Goal: Information Seeking & Learning: Learn about a topic

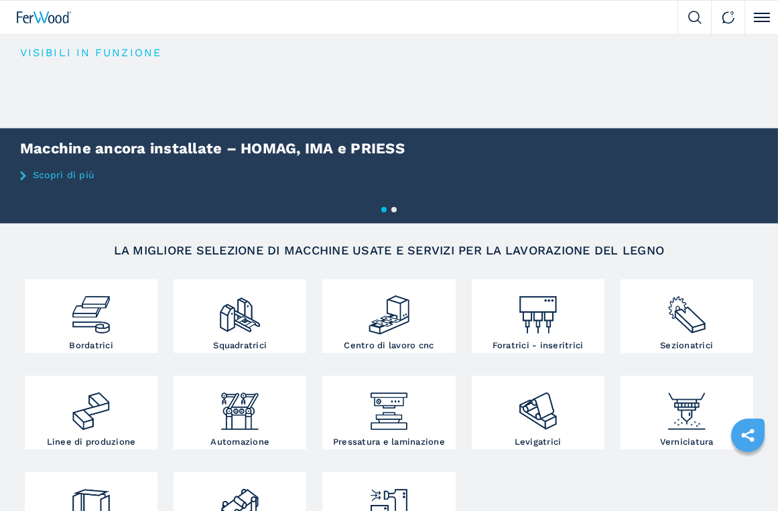
click at [689, 9] on li at bounding box center [694, 18] width 34 height 34
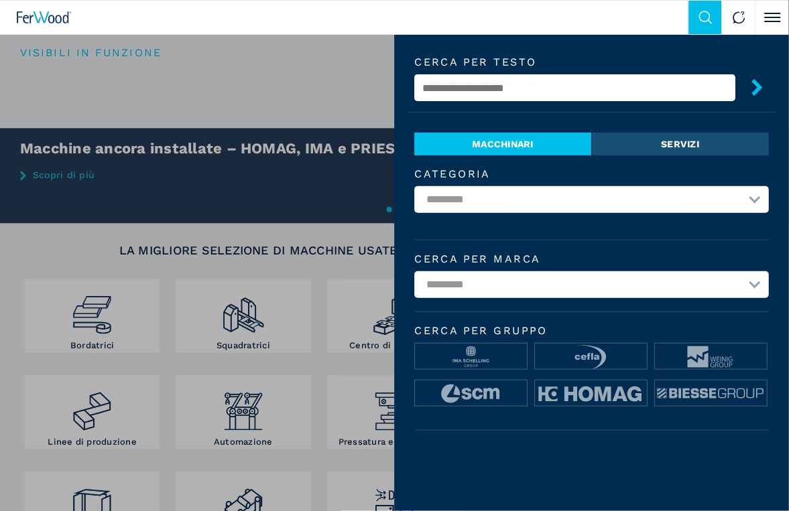
click at [463, 90] on input "text" at bounding box center [575, 87] width 321 height 27
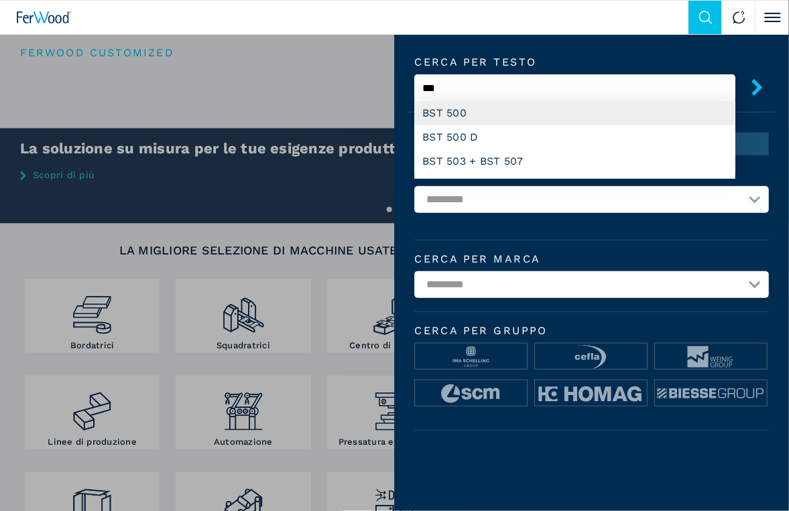
click at [474, 114] on div "BST 500" at bounding box center [575, 113] width 321 height 24
type input "*******"
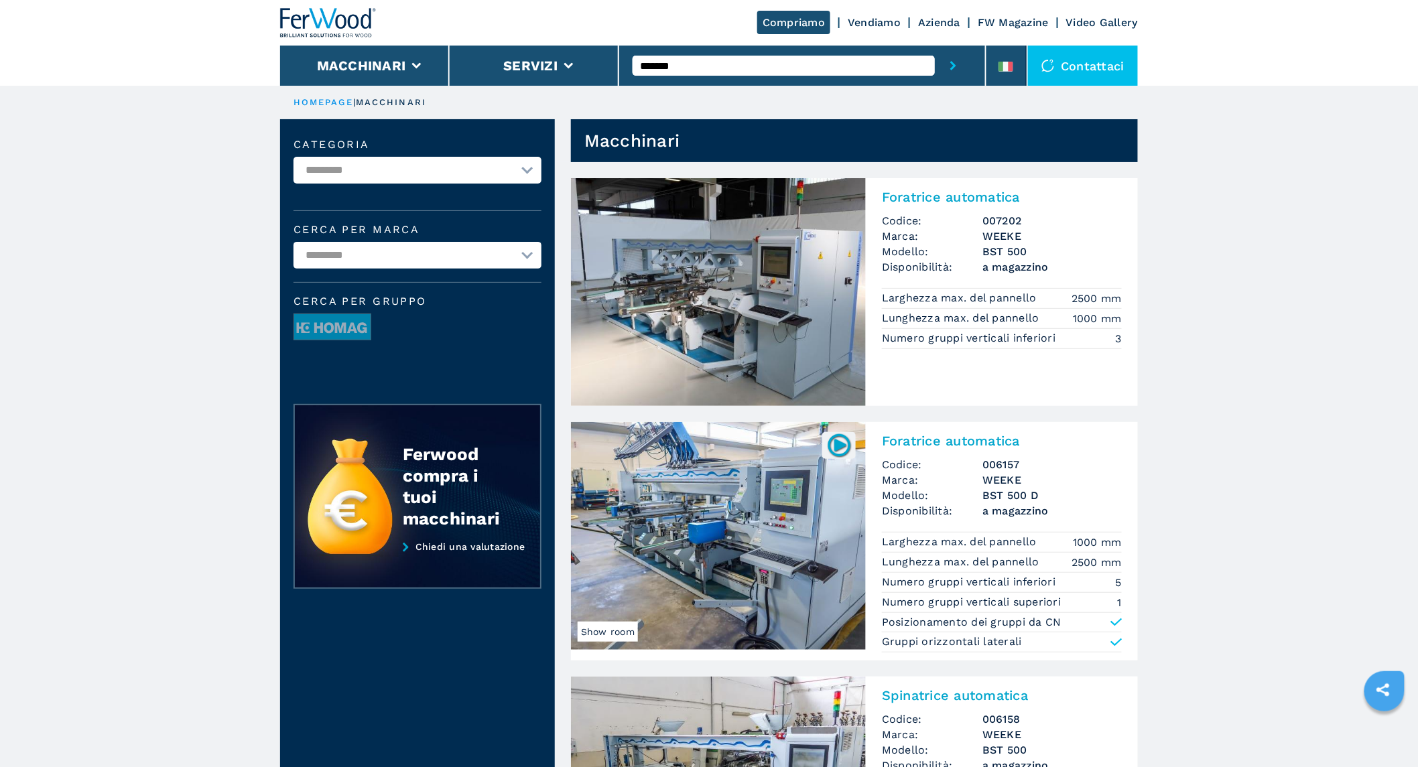
click at [718, 56] on input "*******" at bounding box center [784, 66] width 302 height 20
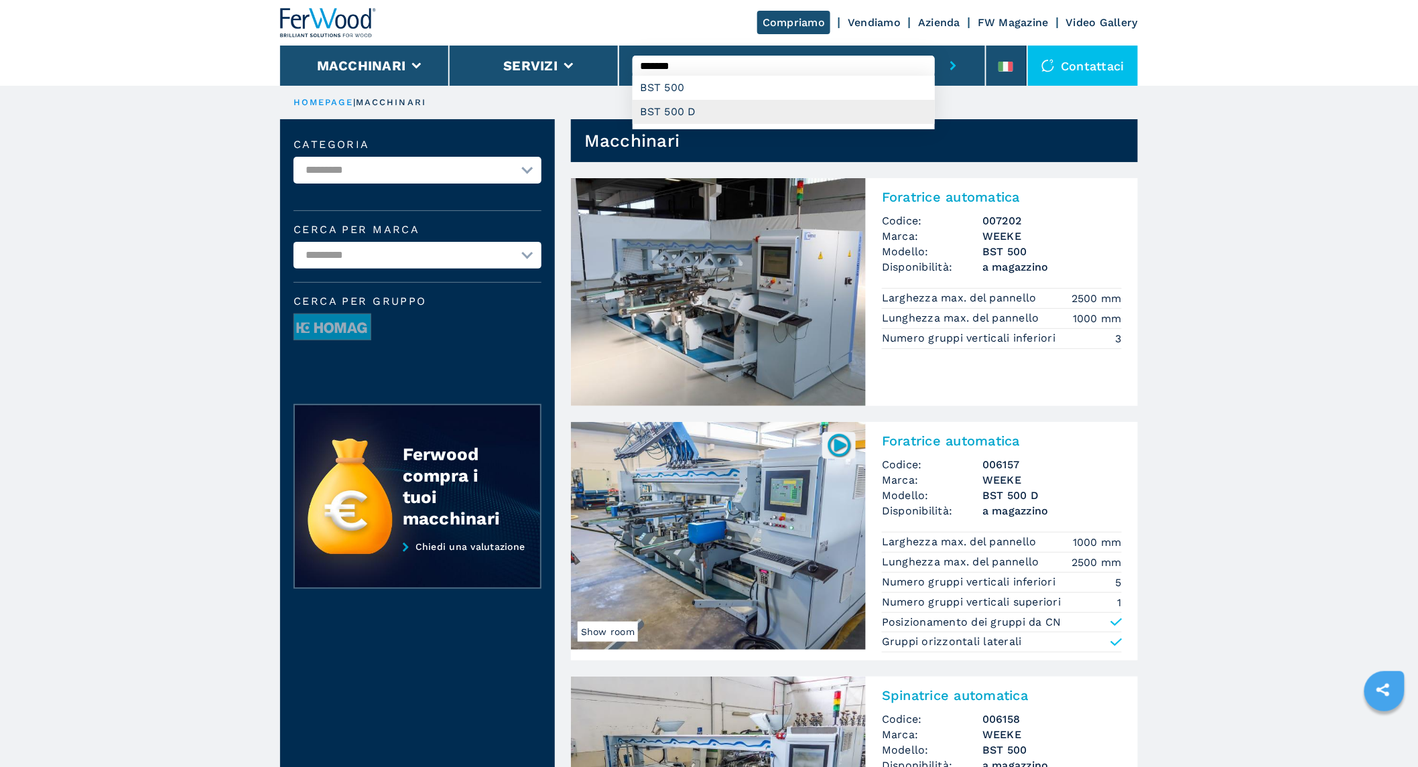
click at [685, 109] on div "BST 500 D" at bounding box center [784, 112] width 302 height 24
type input "*********"
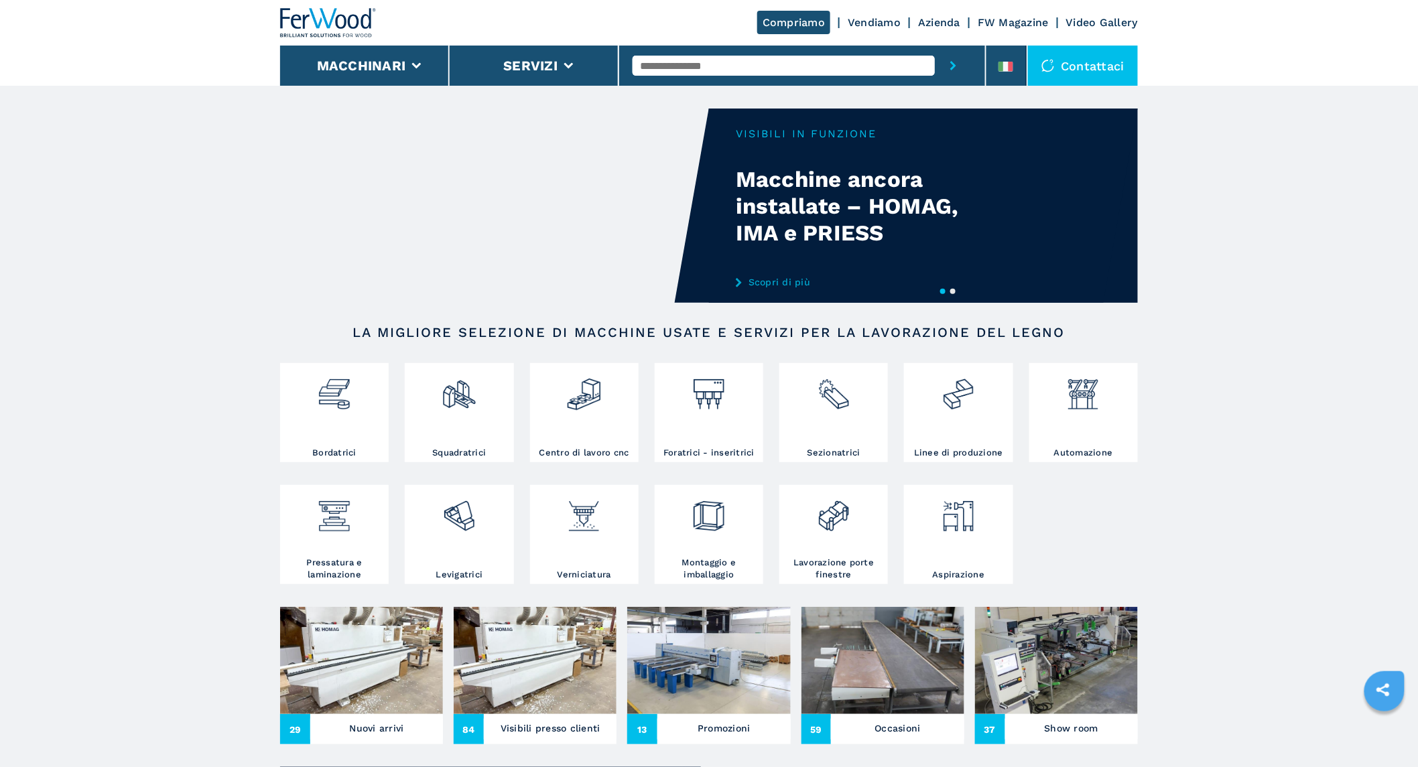
click at [668, 64] on input "text" at bounding box center [784, 66] width 302 height 20
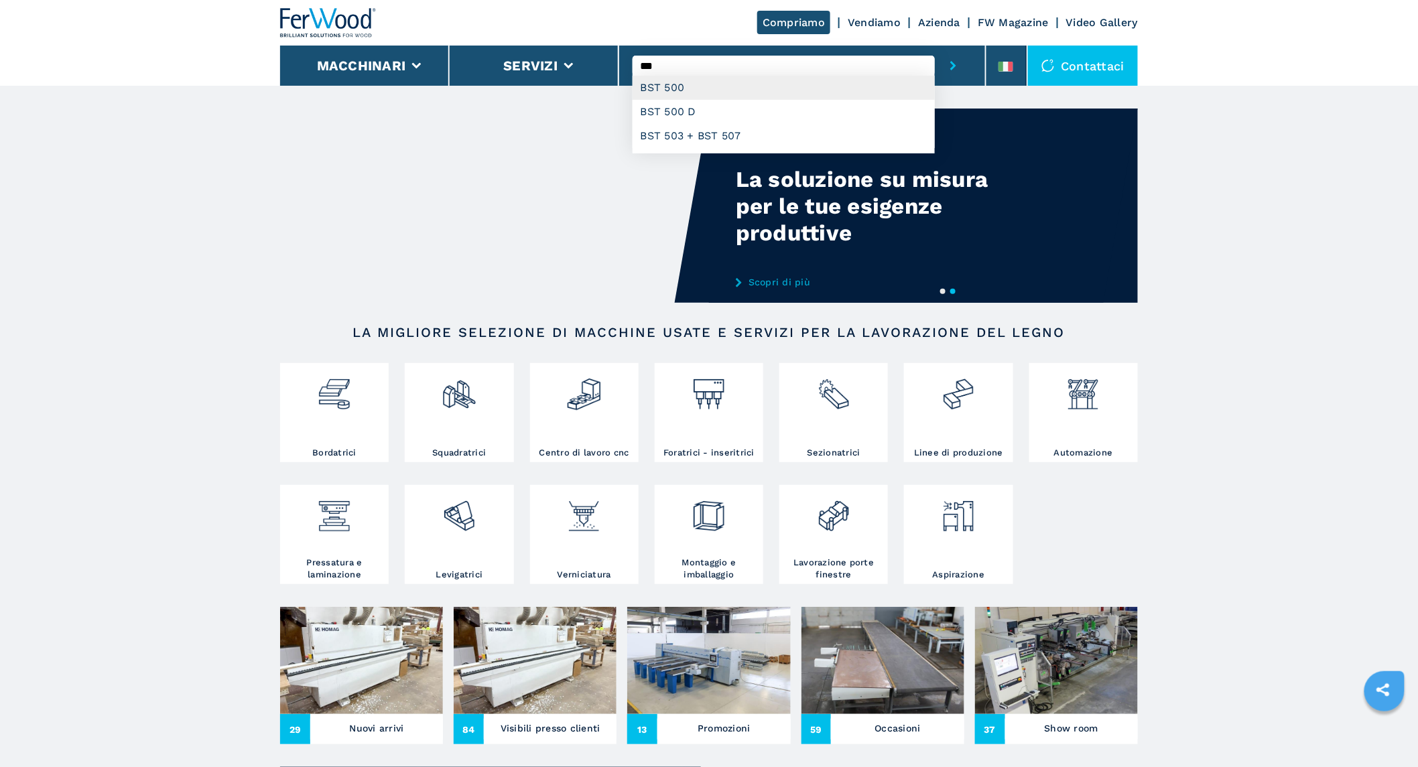
click at [686, 79] on div "BST 500" at bounding box center [784, 88] width 302 height 24
type input "*******"
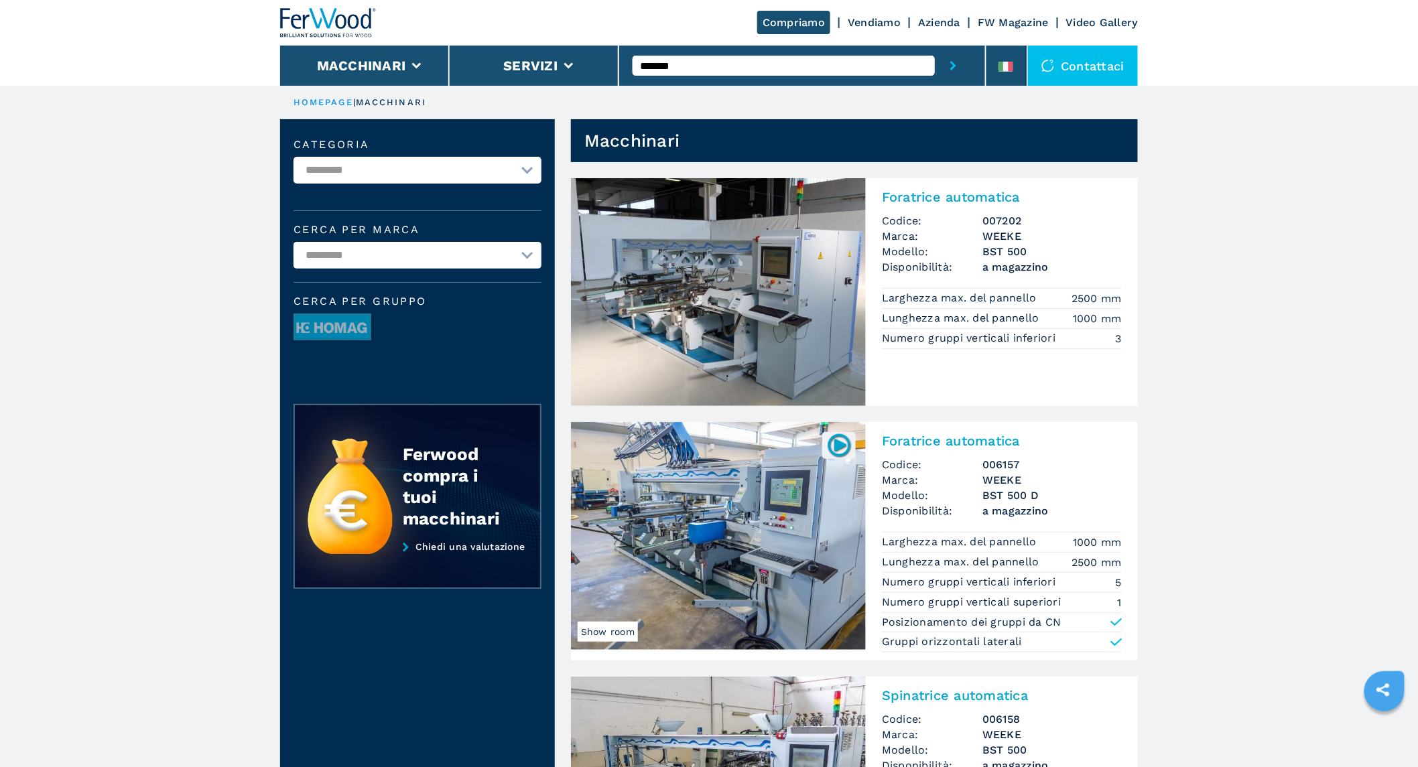
click at [697, 68] on input "*******" at bounding box center [784, 66] width 302 height 20
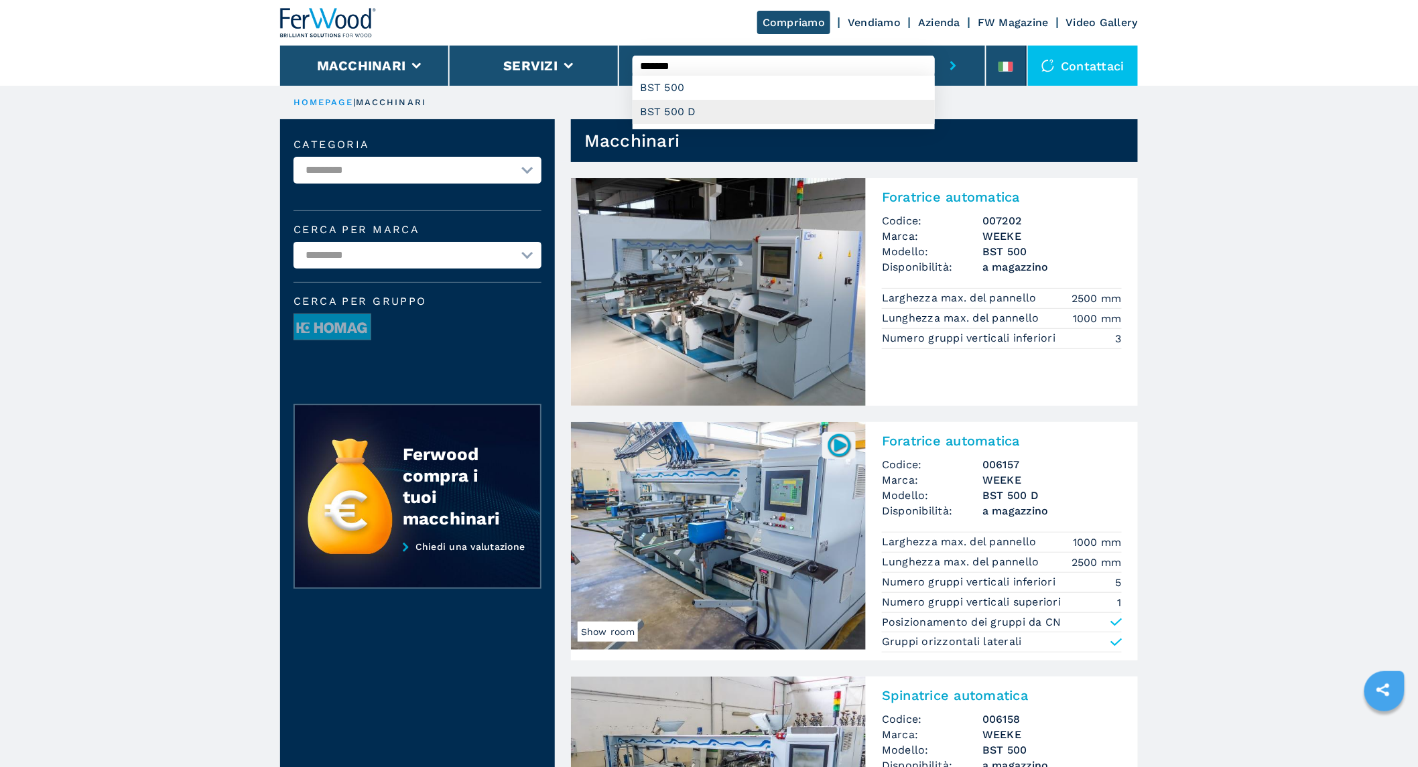
click at [677, 113] on div "BST 500 D" at bounding box center [784, 112] width 302 height 24
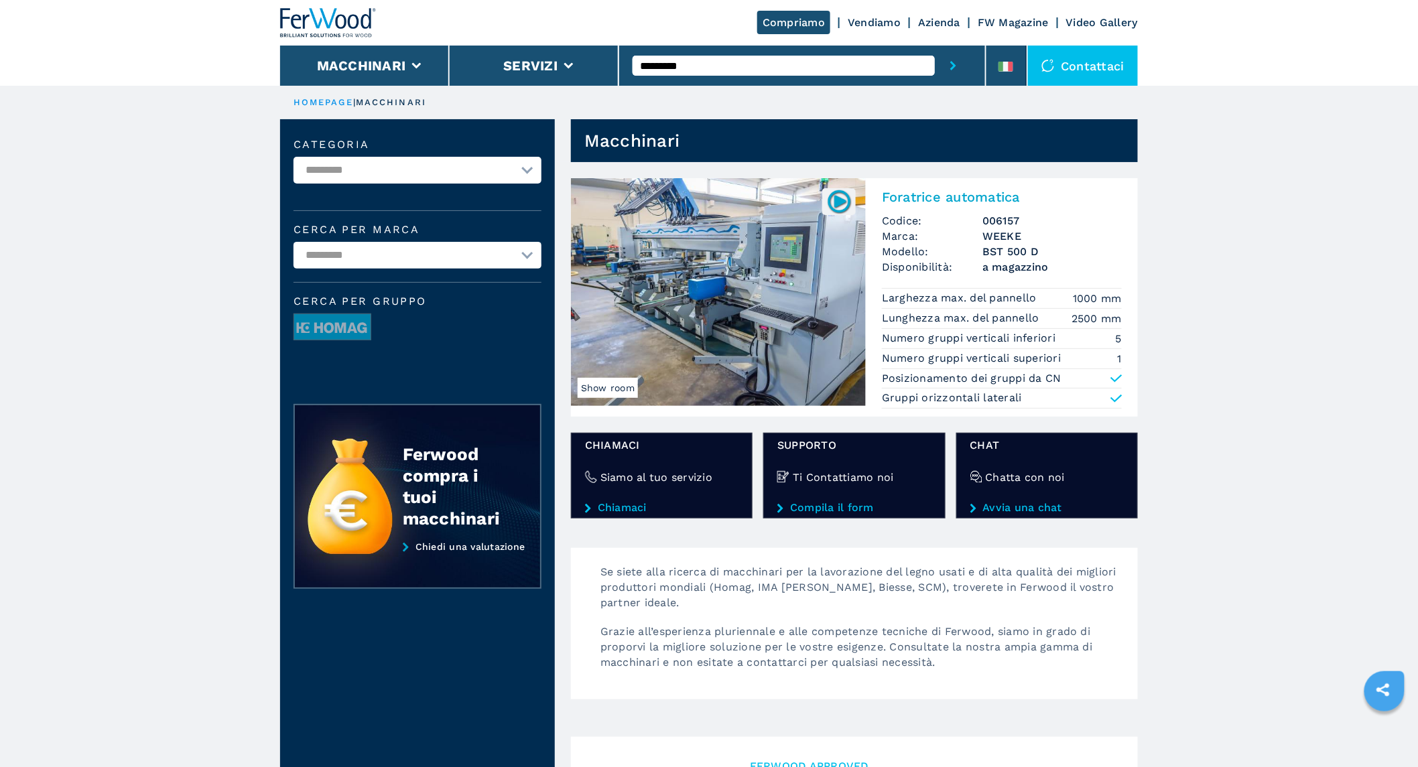
click at [724, 69] on input "*********" at bounding box center [784, 66] width 302 height 20
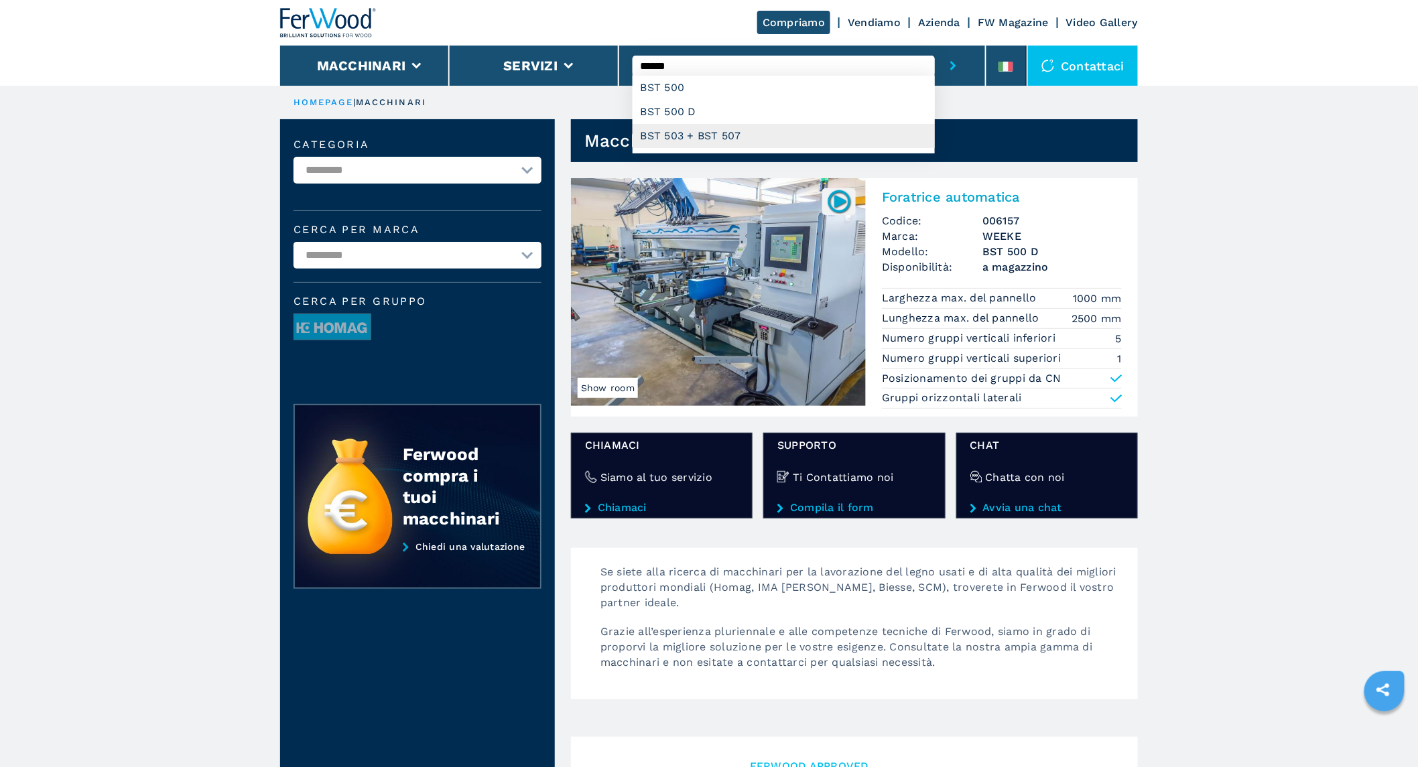
click at [712, 130] on div "BST 503 + BST 507" at bounding box center [784, 136] width 302 height 24
type input "**********"
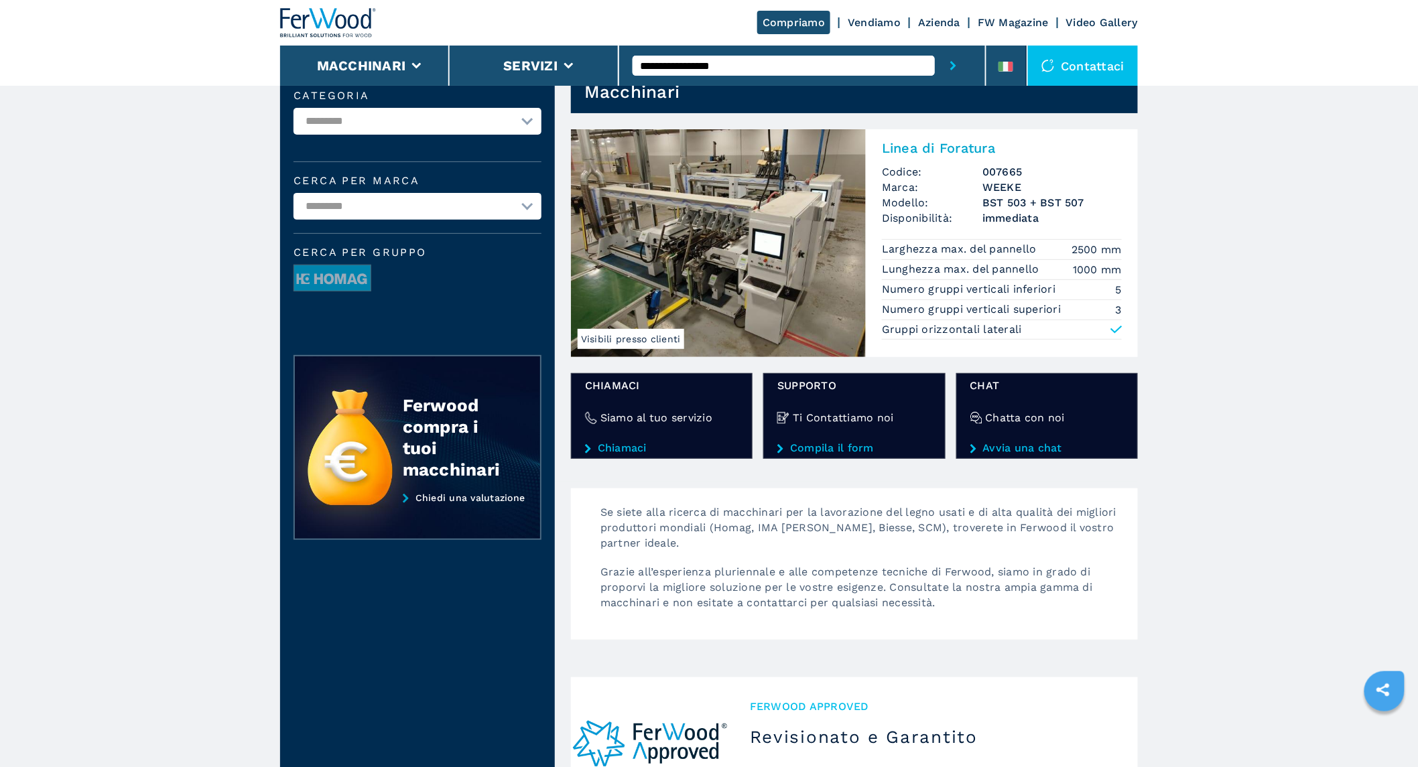
scroll to position [74, 0]
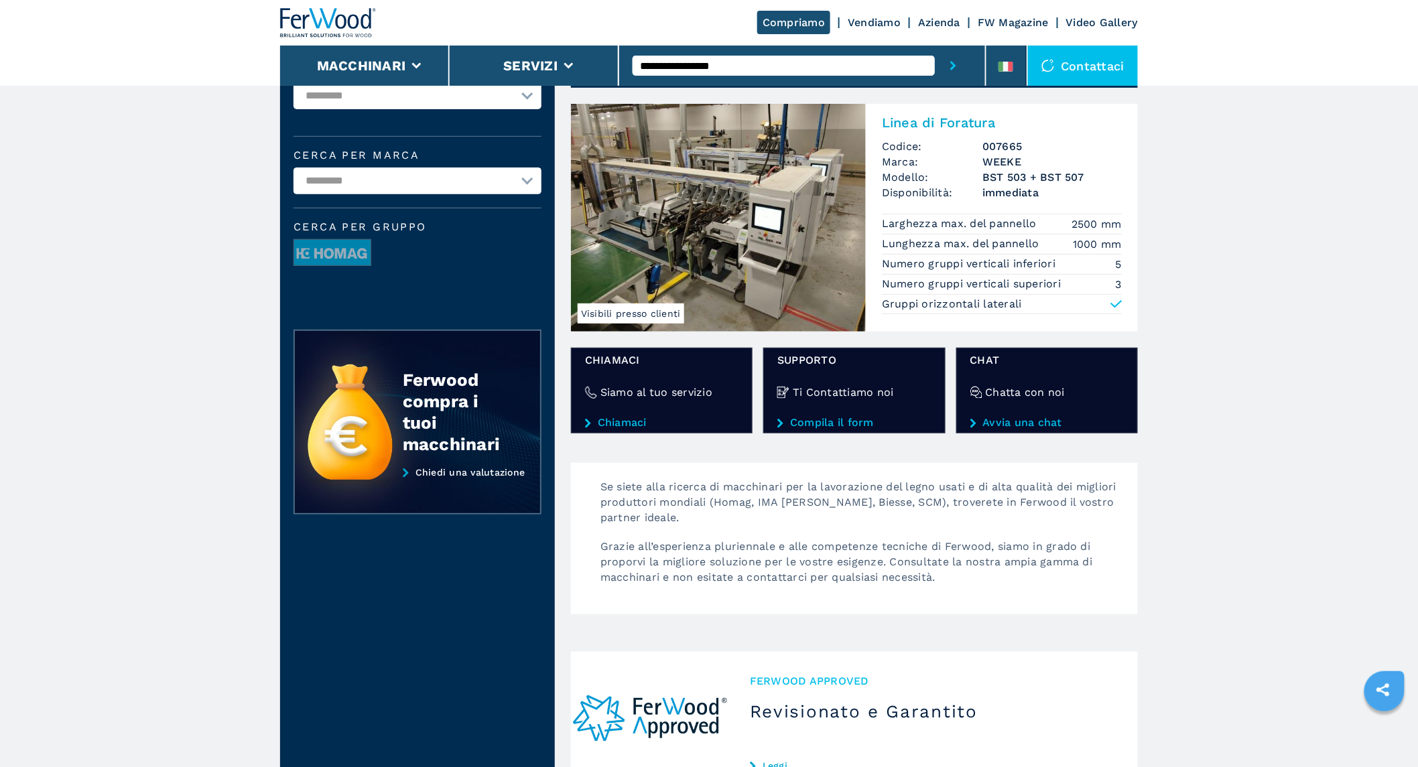
click at [720, 236] on img at bounding box center [718, 218] width 295 height 228
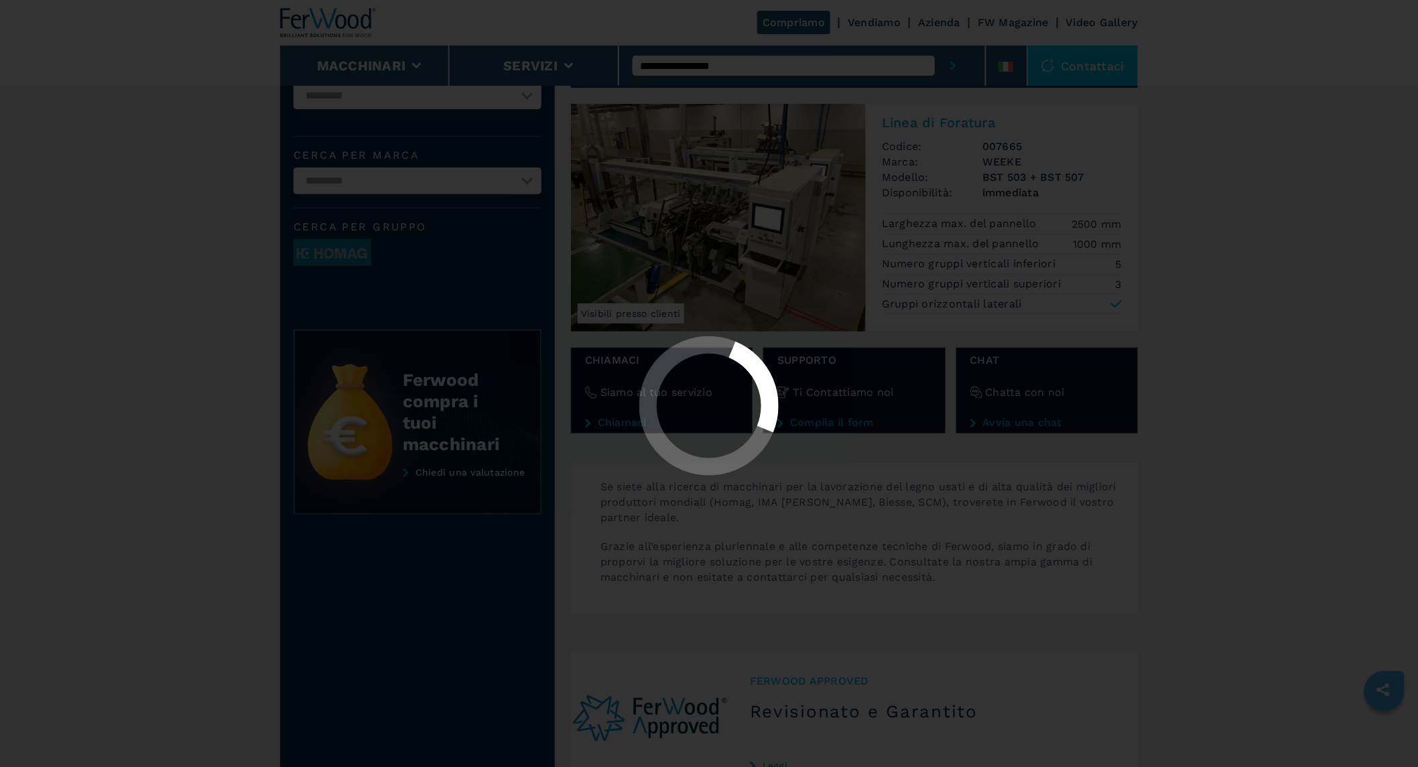
scroll to position [0, 0]
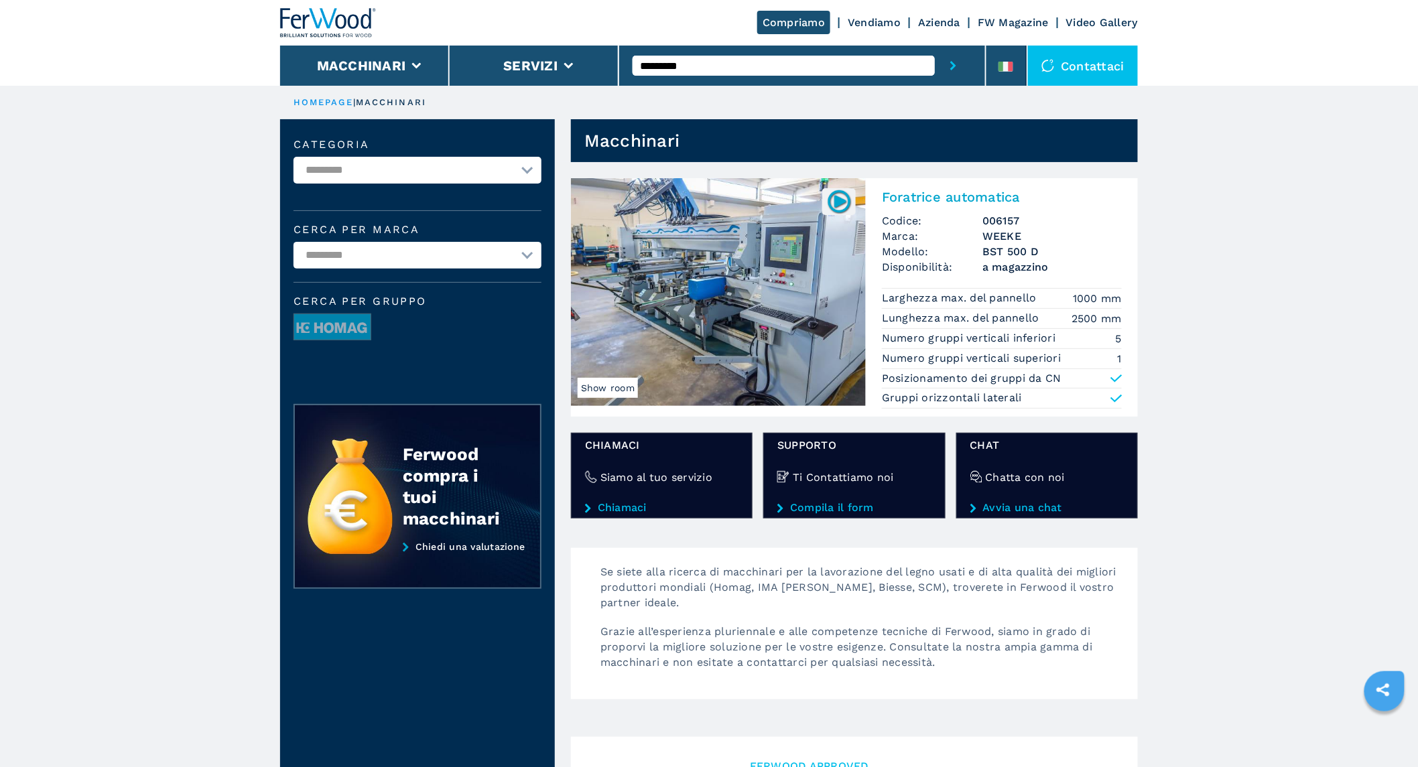
click at [708, 64] on input "*********" at bounding box center [784, 66] width 302 height 20
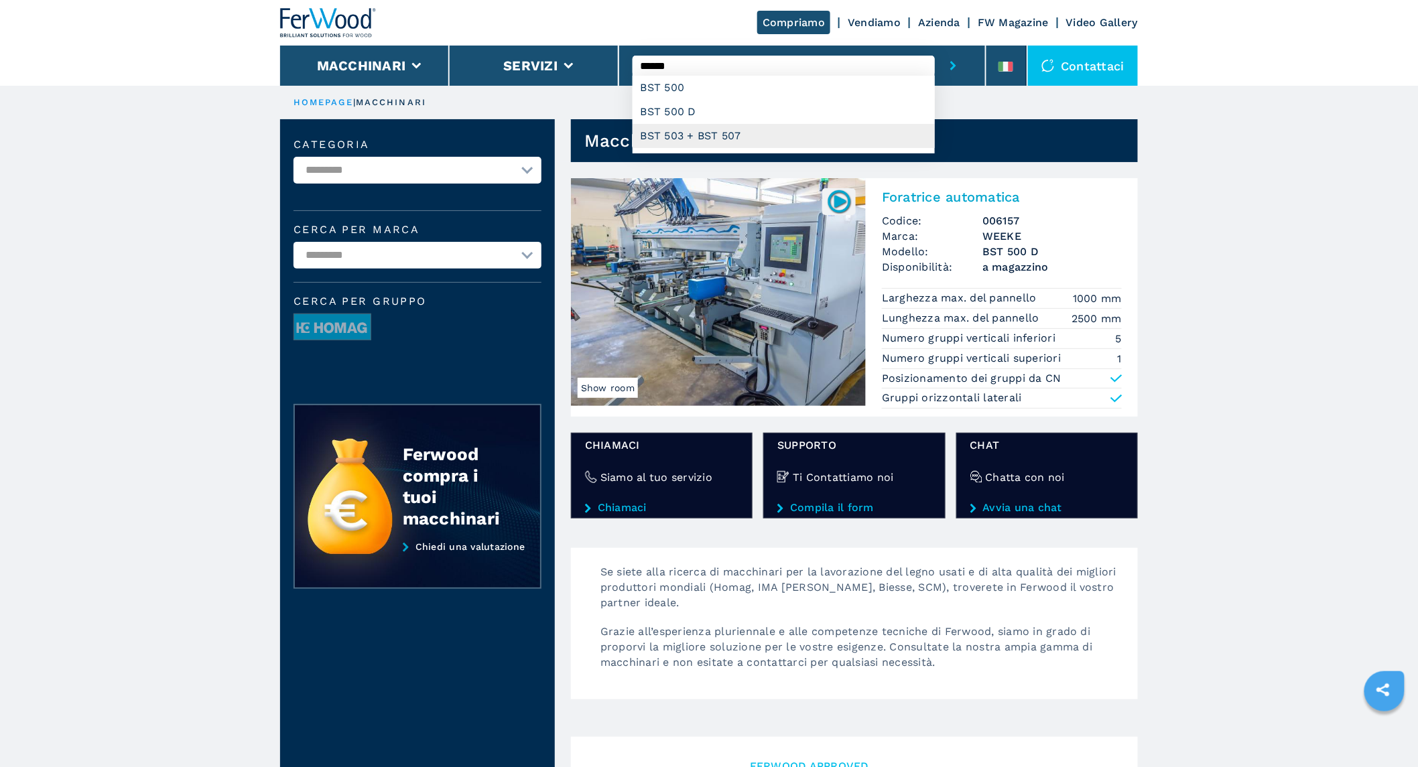
click at [704, 130] on div "BST 503 + BST 507" at bounding box center [784, 136] width 302 height 24
type input "**********"
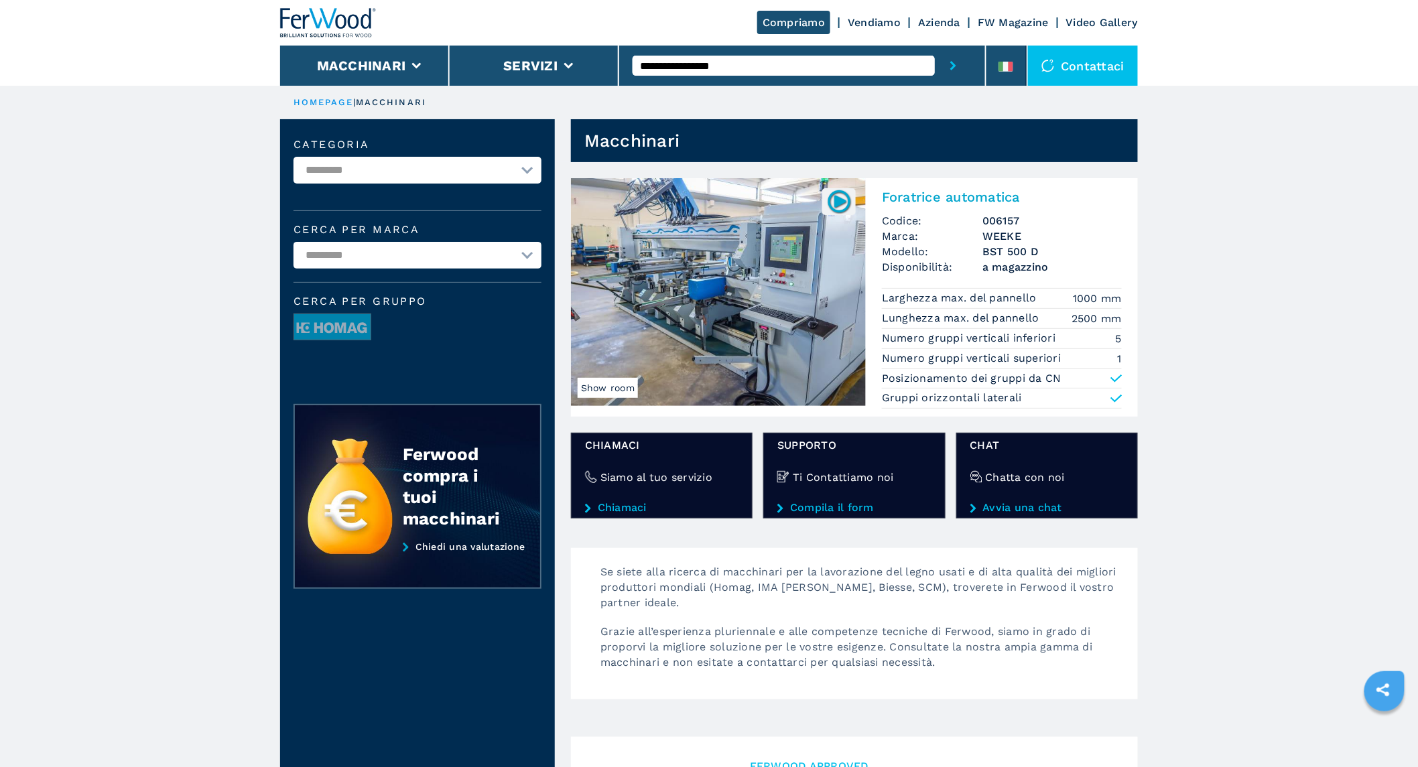
click at [769, 306] on img at bounding box center [718, 292] width 295 height 228
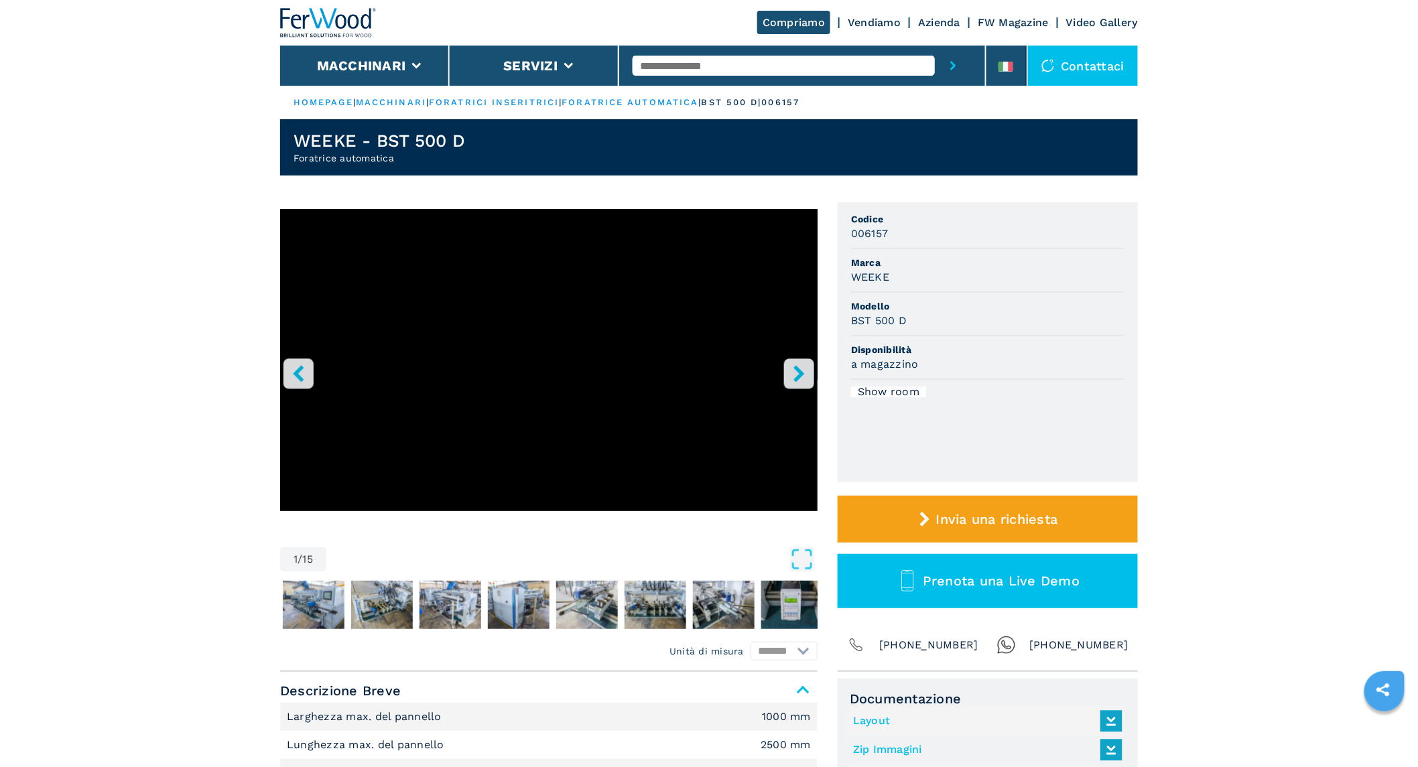
click at [792, 378] on icon "right-button" at bounding box center [799, 373] width 17 height 17
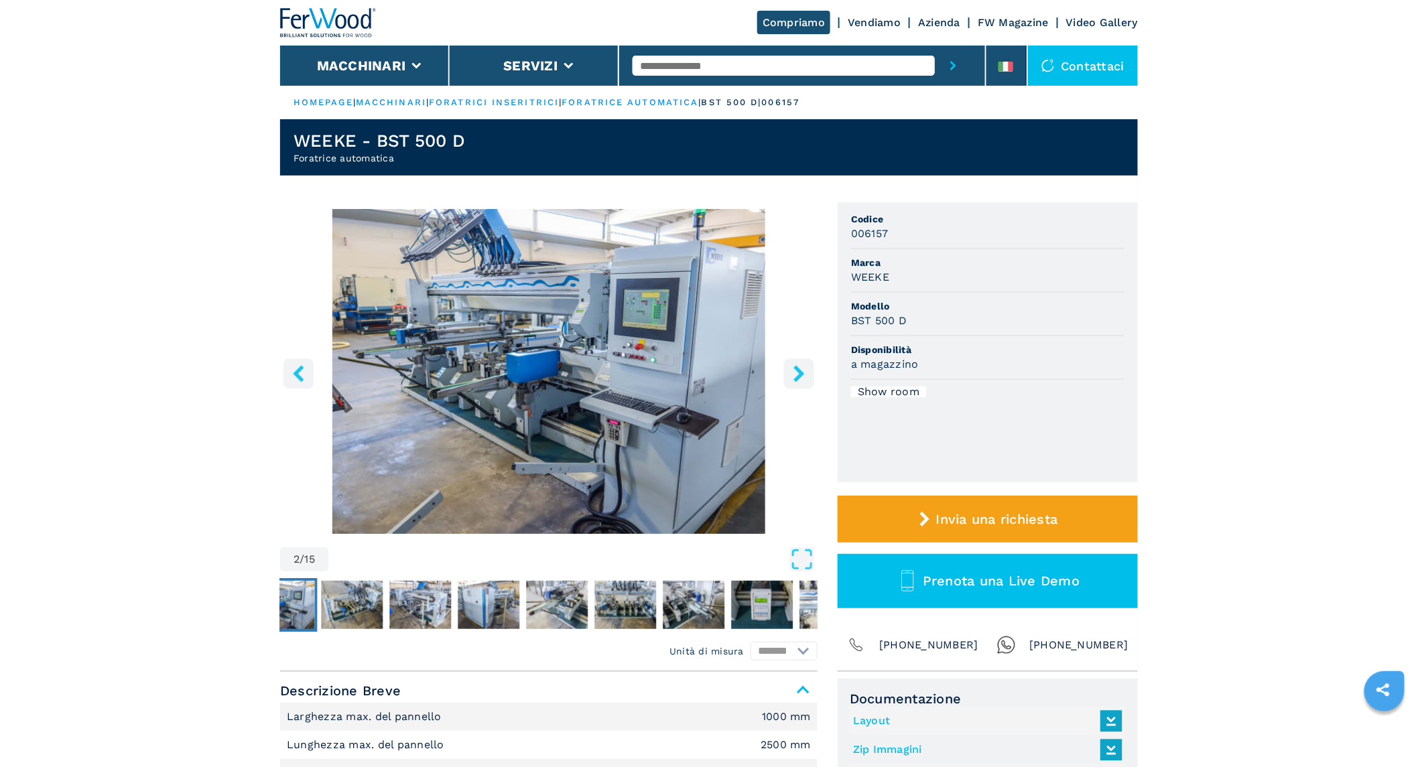
click at [792, 376] on icon "right-button" at bounding box center [799, 373] width 17 height 17
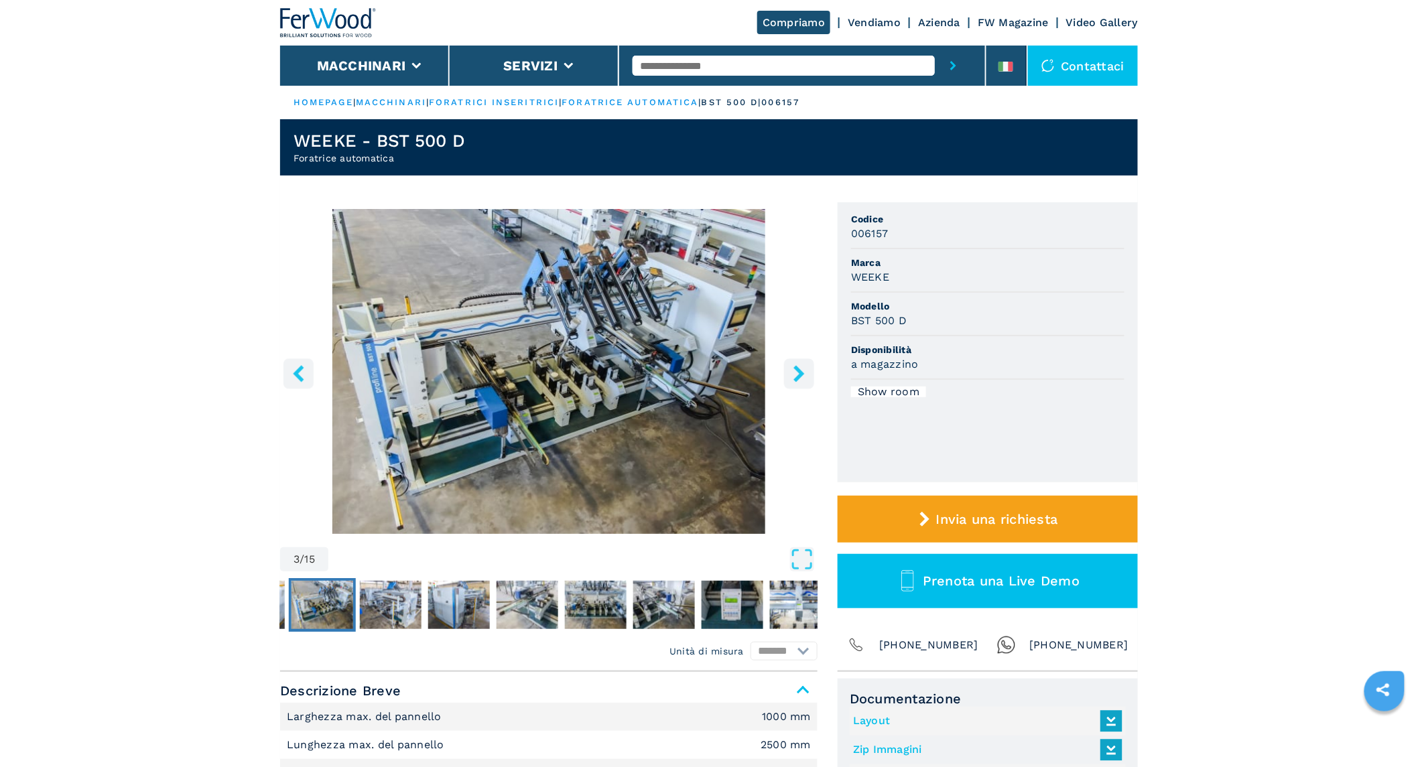
click at [792, 376] on icon "right-button" at bounding box center [799, 373] width 17 height 17
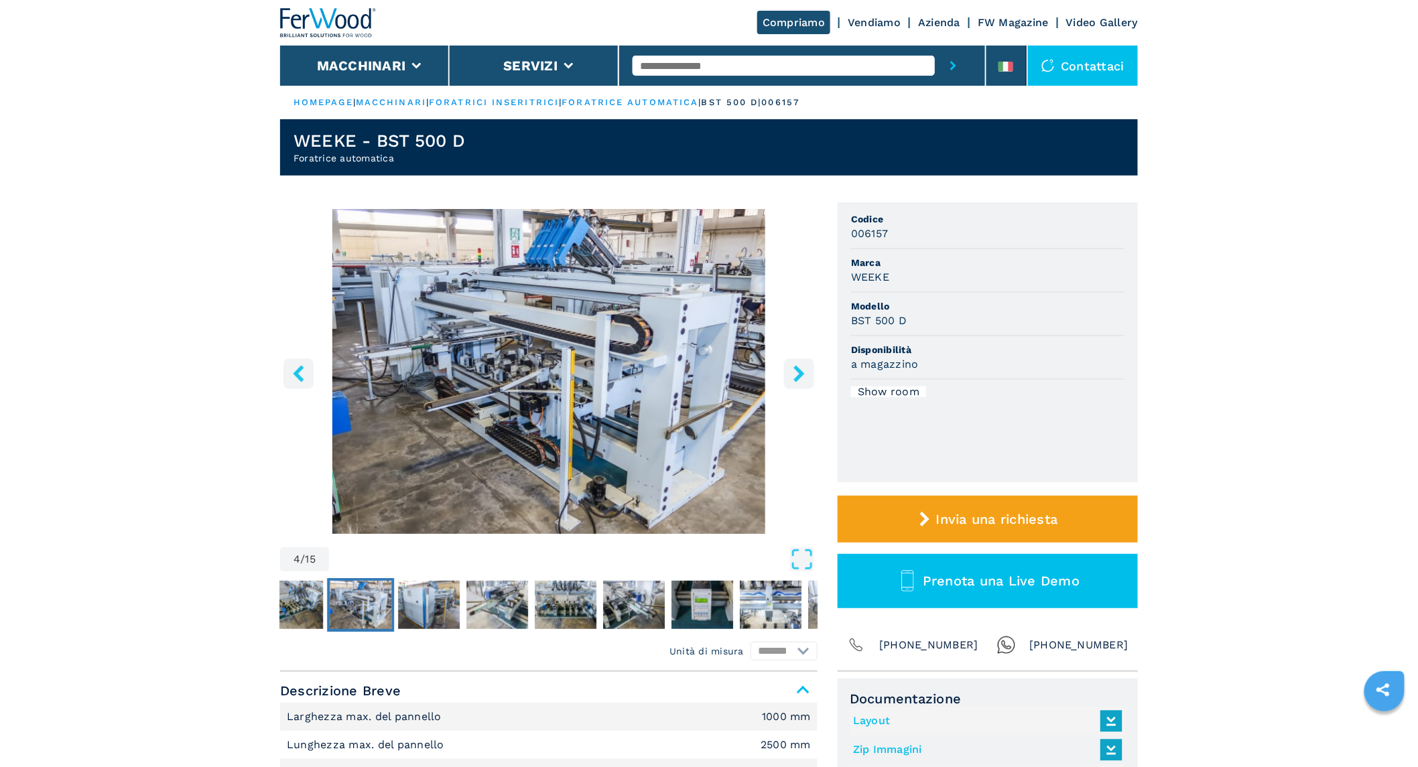
click at [792, 376] on icon "right-button" at bounding box center [799, 373] width 17 height 17
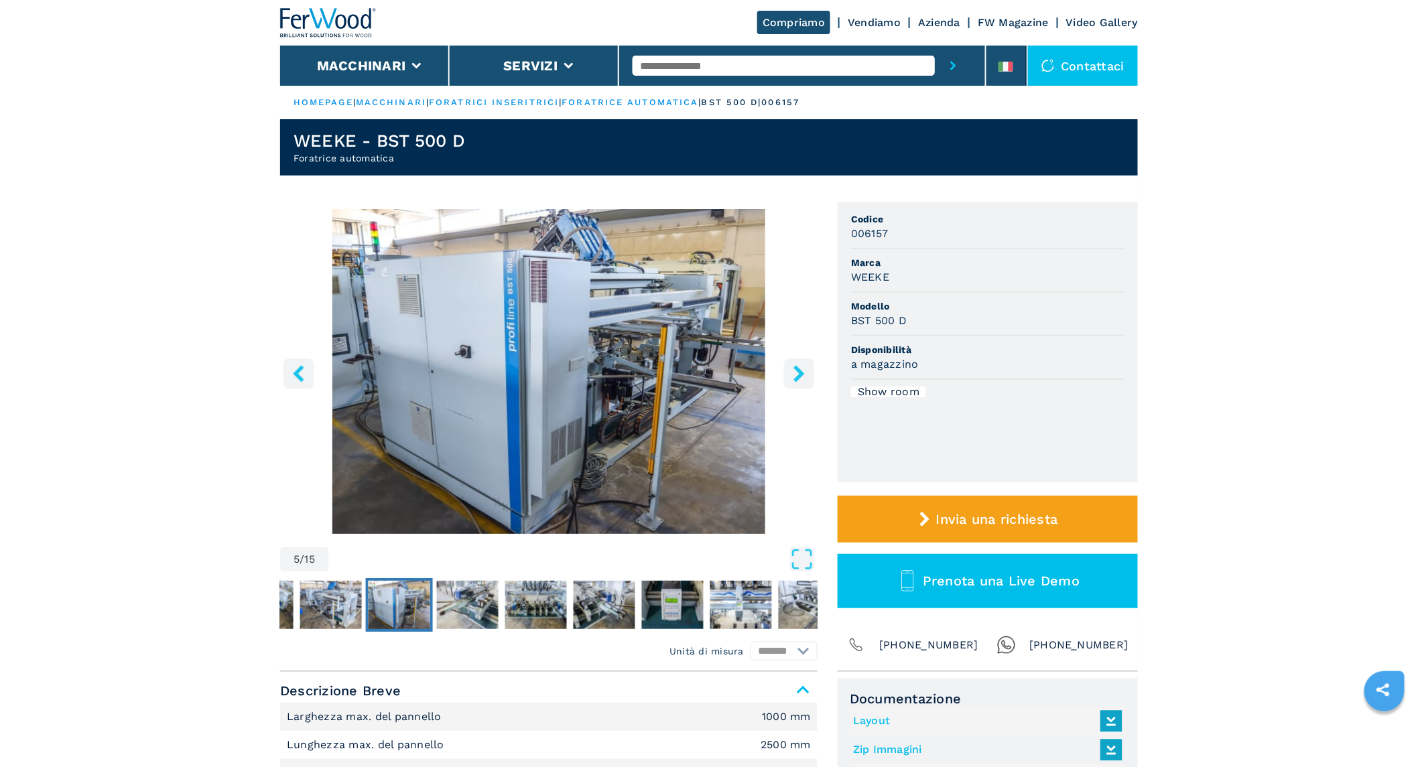
click at [792, 376] on icon "right-button" at bounding box center [799, 373] width 17 height 17
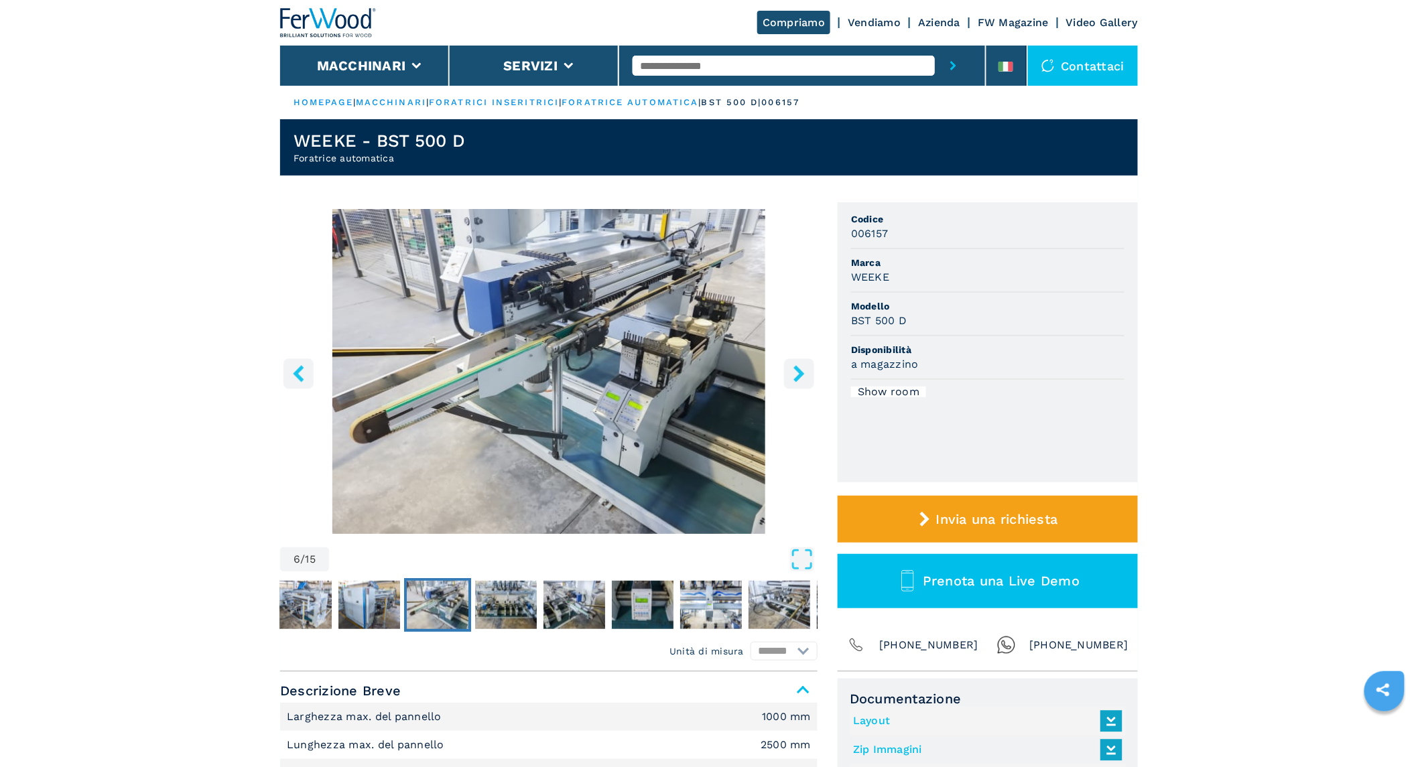
click at [792, 376] on icon "right-button" at bounding box center [799, 373] width 17 height 17
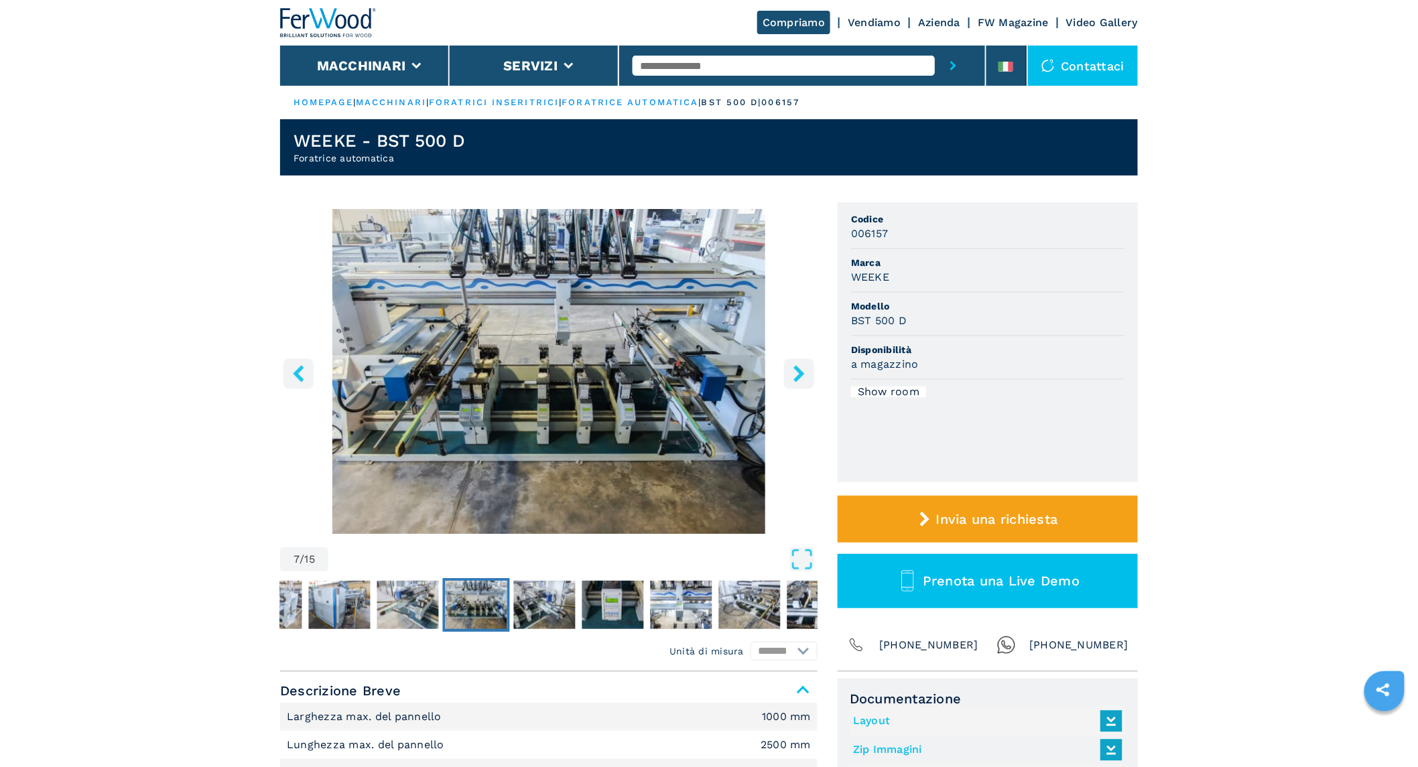
click at [792, 376] on icon "right-button" at bounding box center [799, 373] width 17 height 17
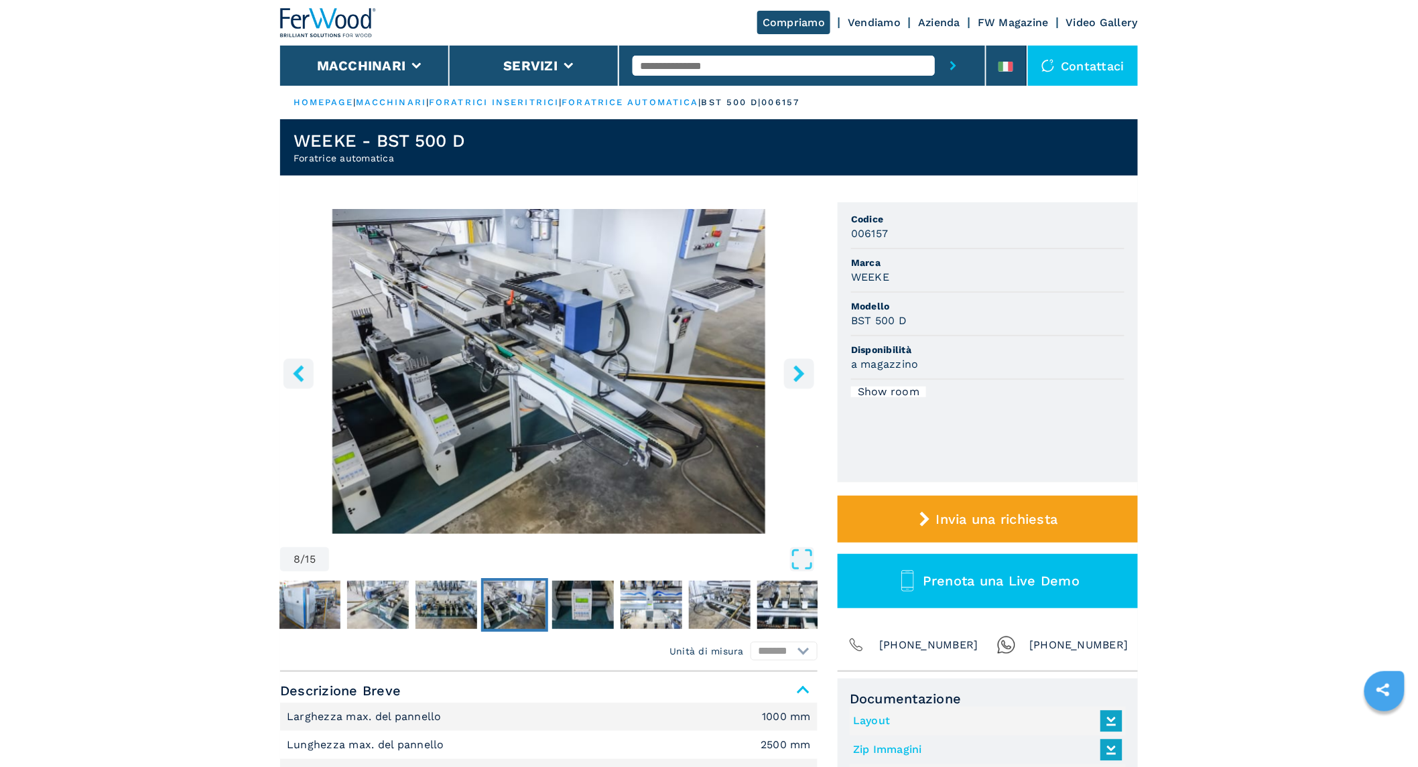
click at [792, 376] on icon "right-button" at bounding box center [799, 373] width 17 height 17
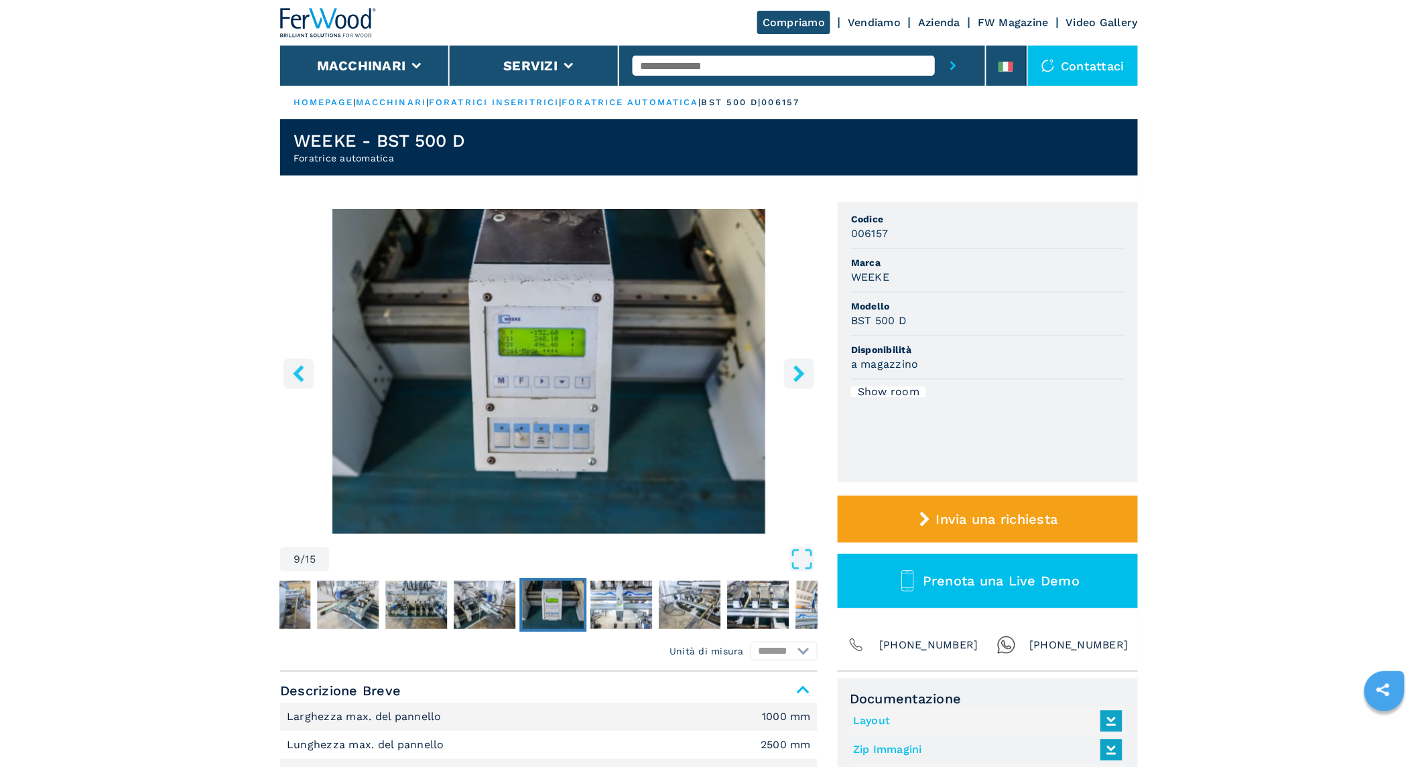
click at [792, 376] on icon "right-button" at bounding box center [799, 373] width 17 height 17
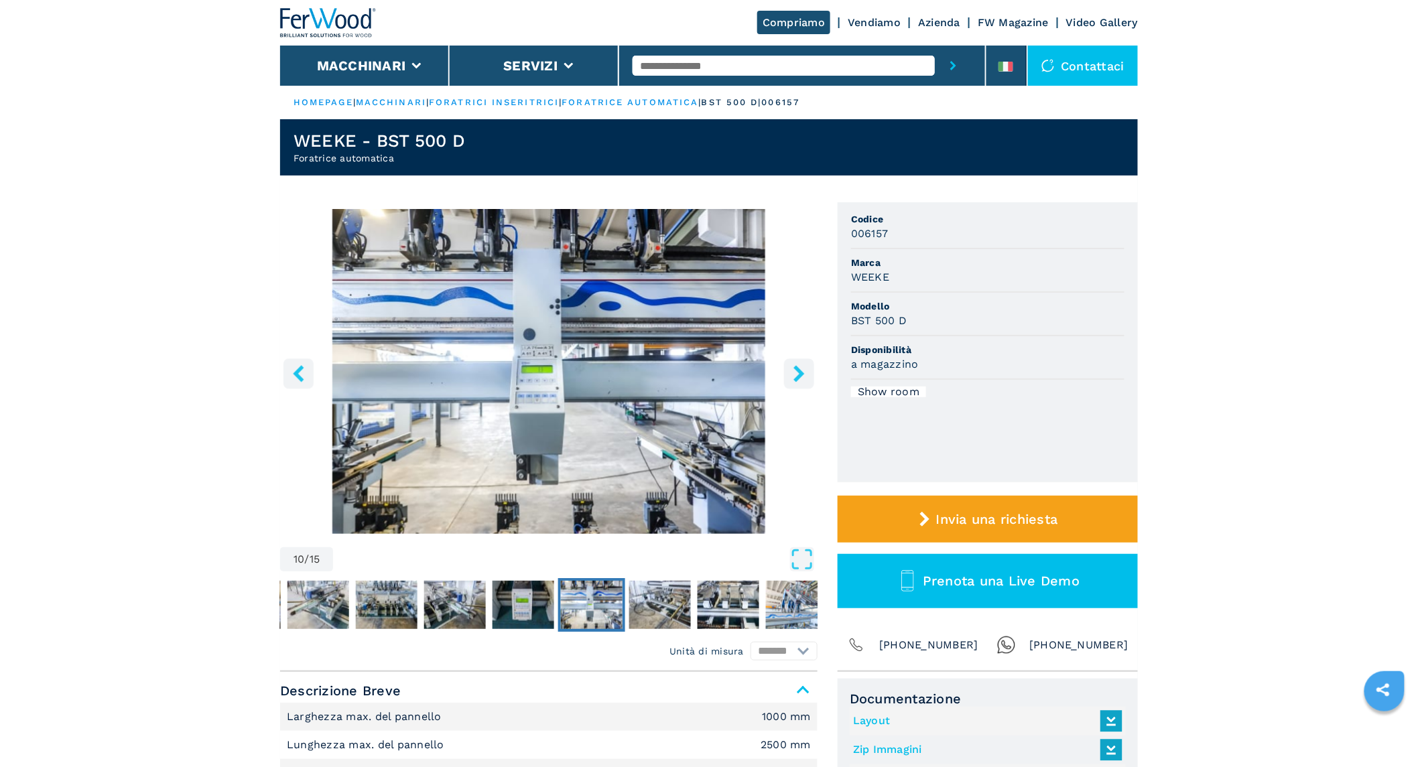
click at [792, 376] on icon "right-button" at bounding box center [799, 373] width 17 height 17
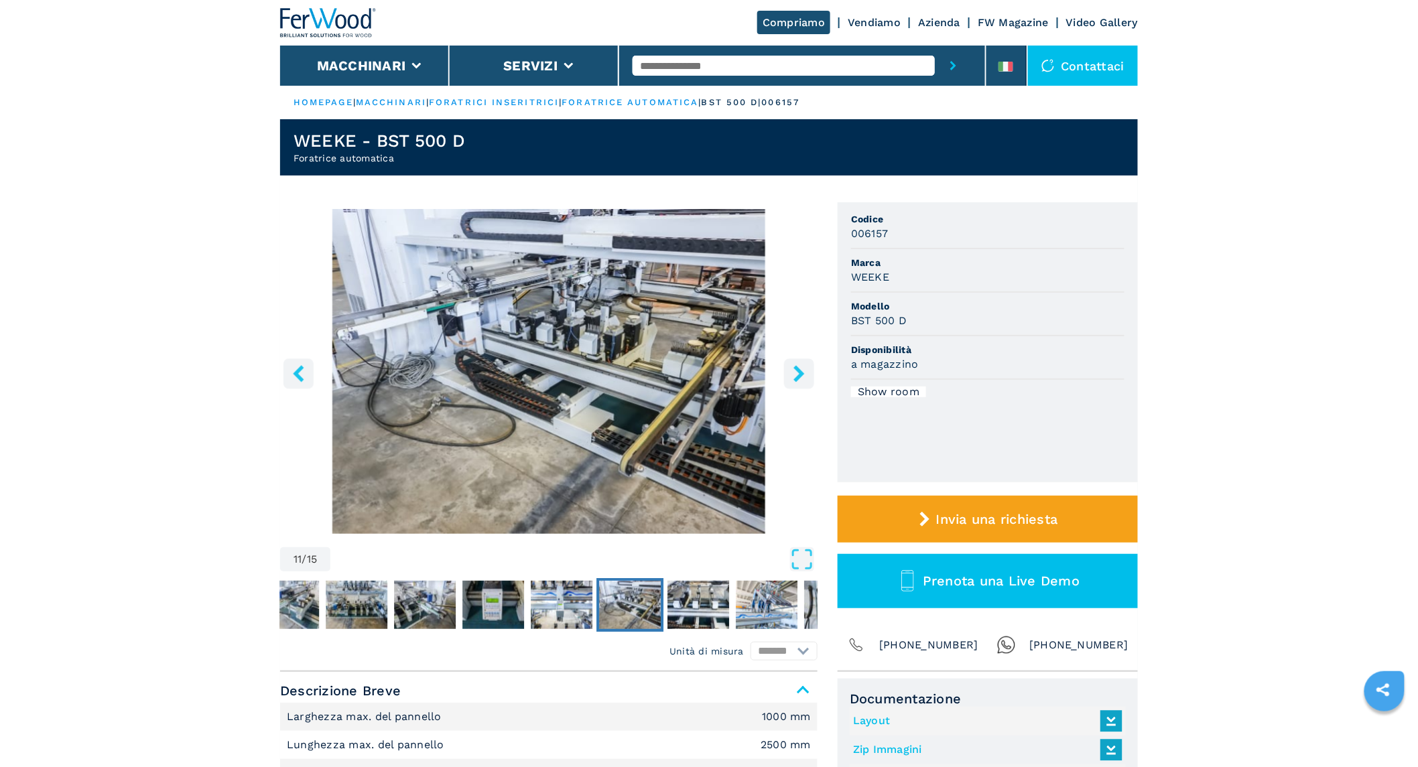
click at [792, 376] on icon "right-button" at bounding box center [799, 373] width 17 height 17
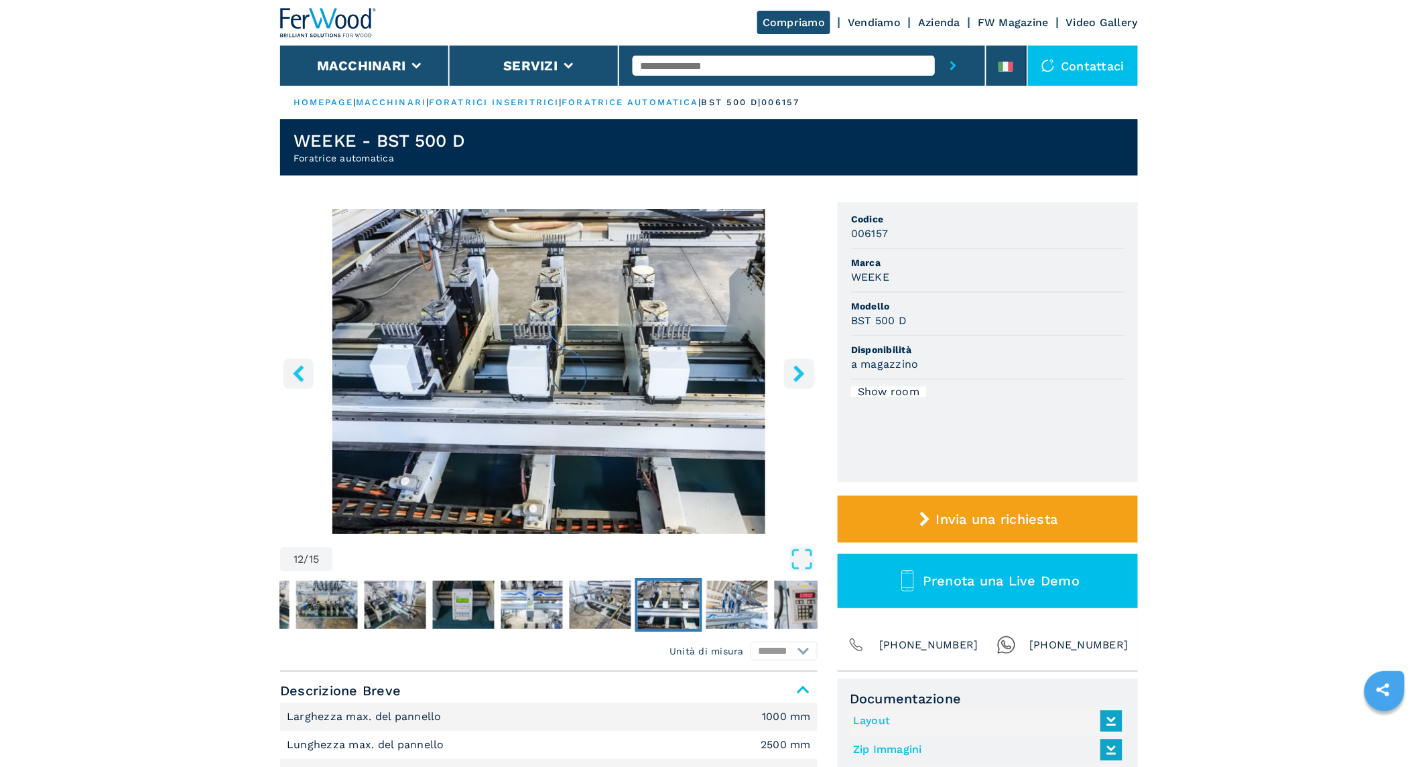
click at [792, 376] on icon "right-button" at bounding box center [799, 373] width 17 height 17
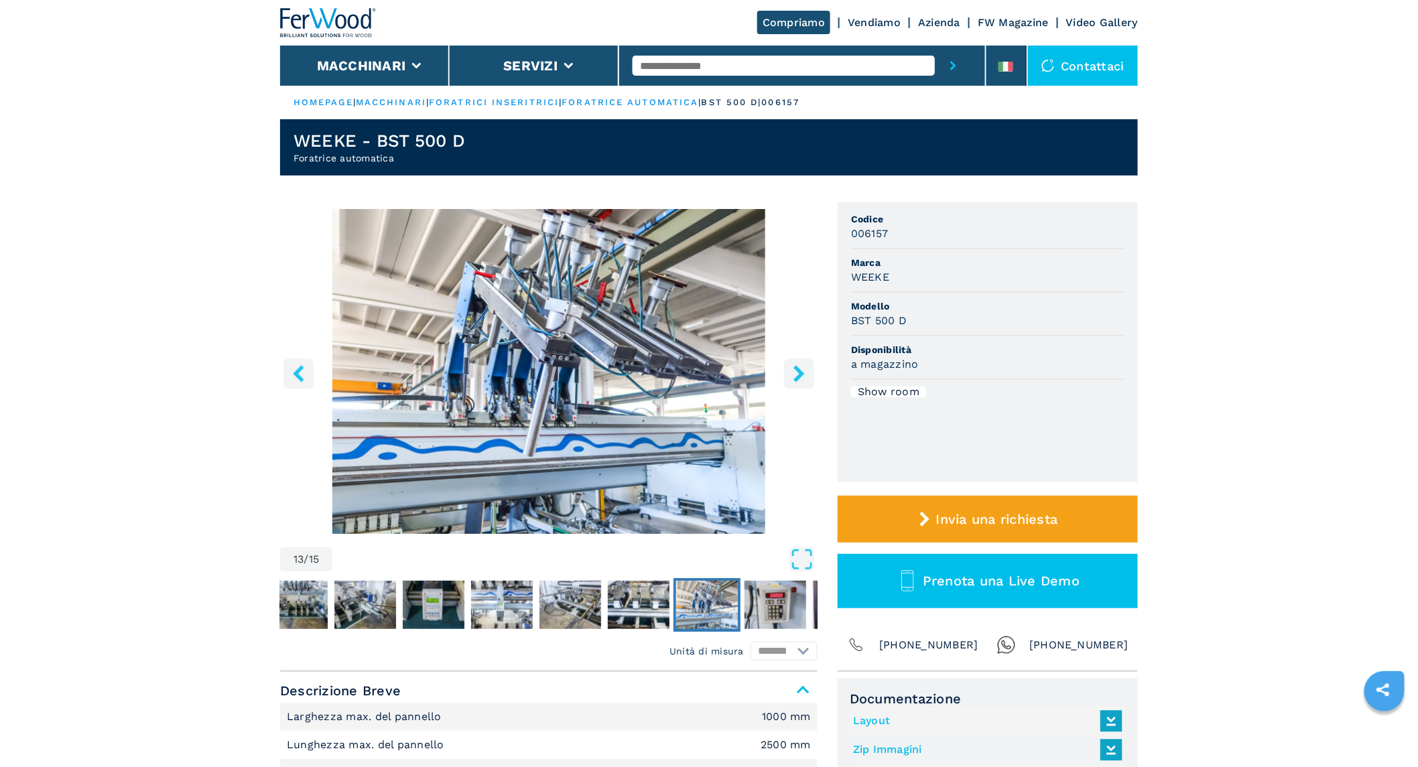
click at [792, 376] on icon "right-button" at bounding box center [799, 373] width 17 height 17
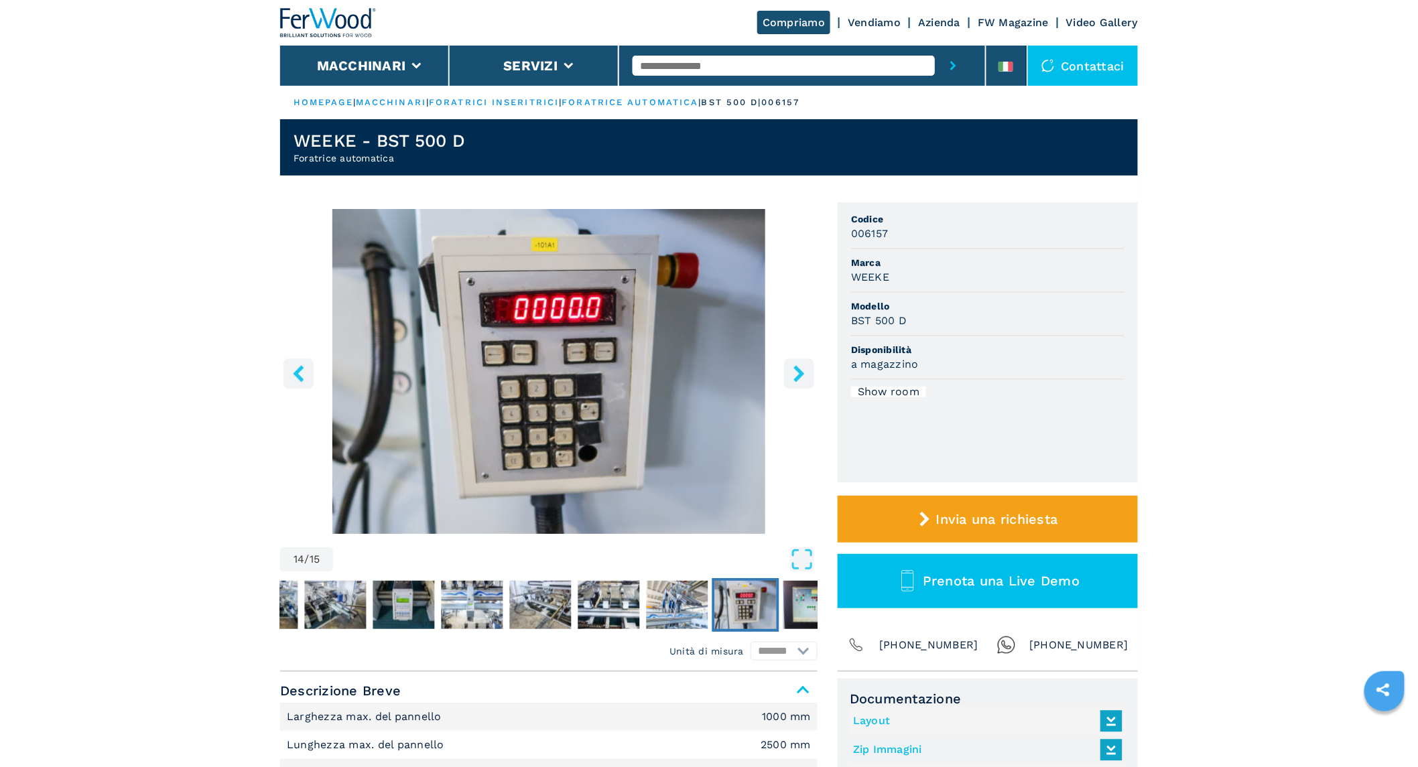
click at [792, 376] on icon "right-button" at bounding box center [799, 373] width 17 height 17
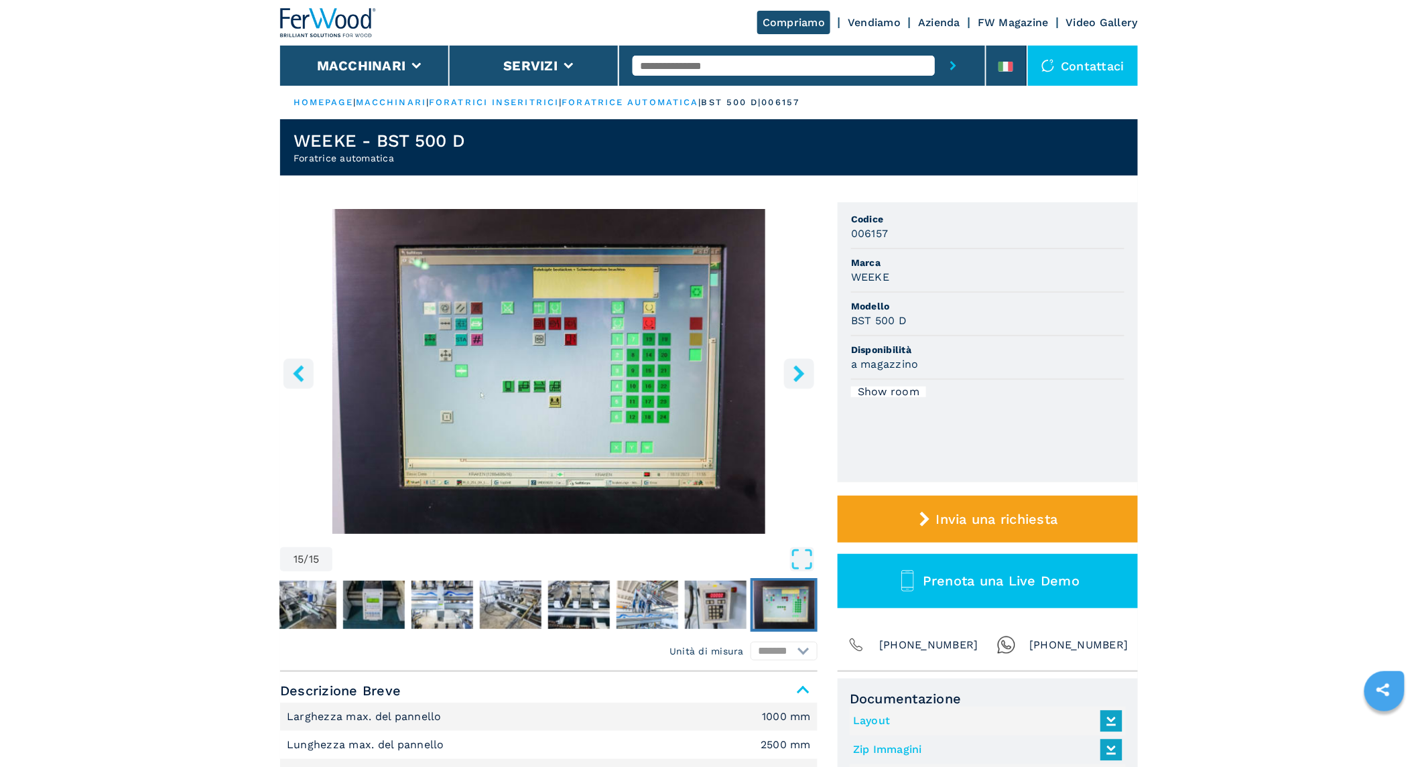
click at [792, 376] on icon "right-button" at bounding box center [799, 373] width 17 height 17
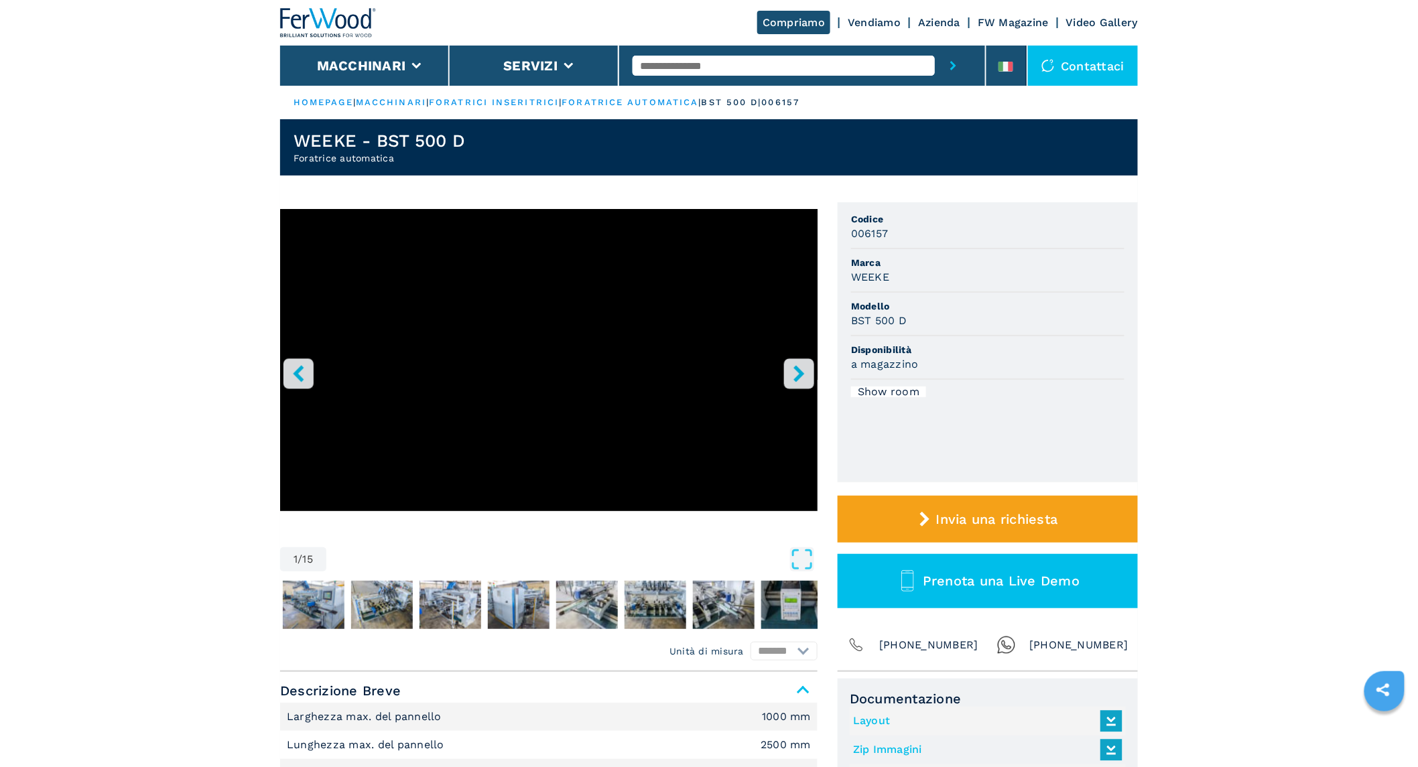
click at [289, 371] on button "left-button" at bounding box center [298, 373] width 30 height 30
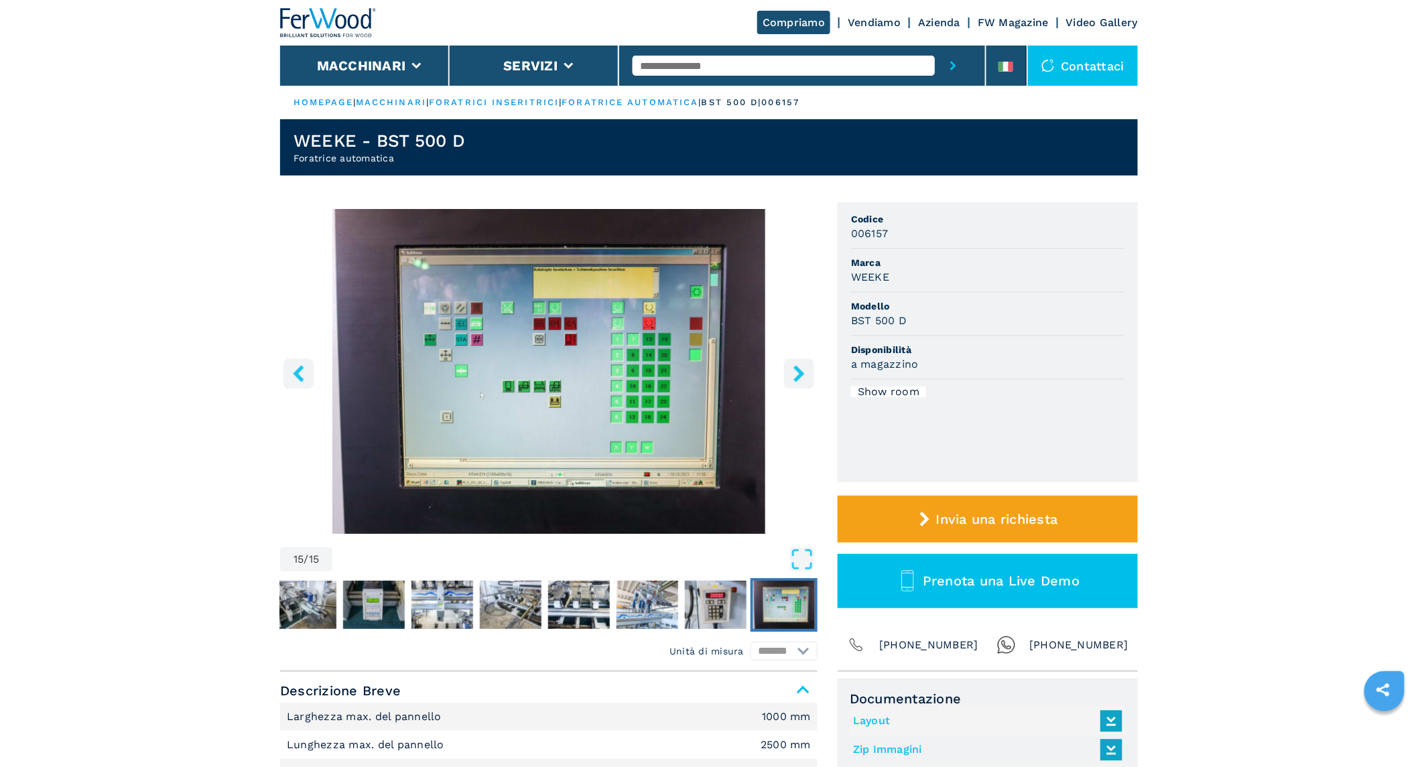
click at [289, 371] on button "left-button" at bounding box center [298, 373] width 30 height 30
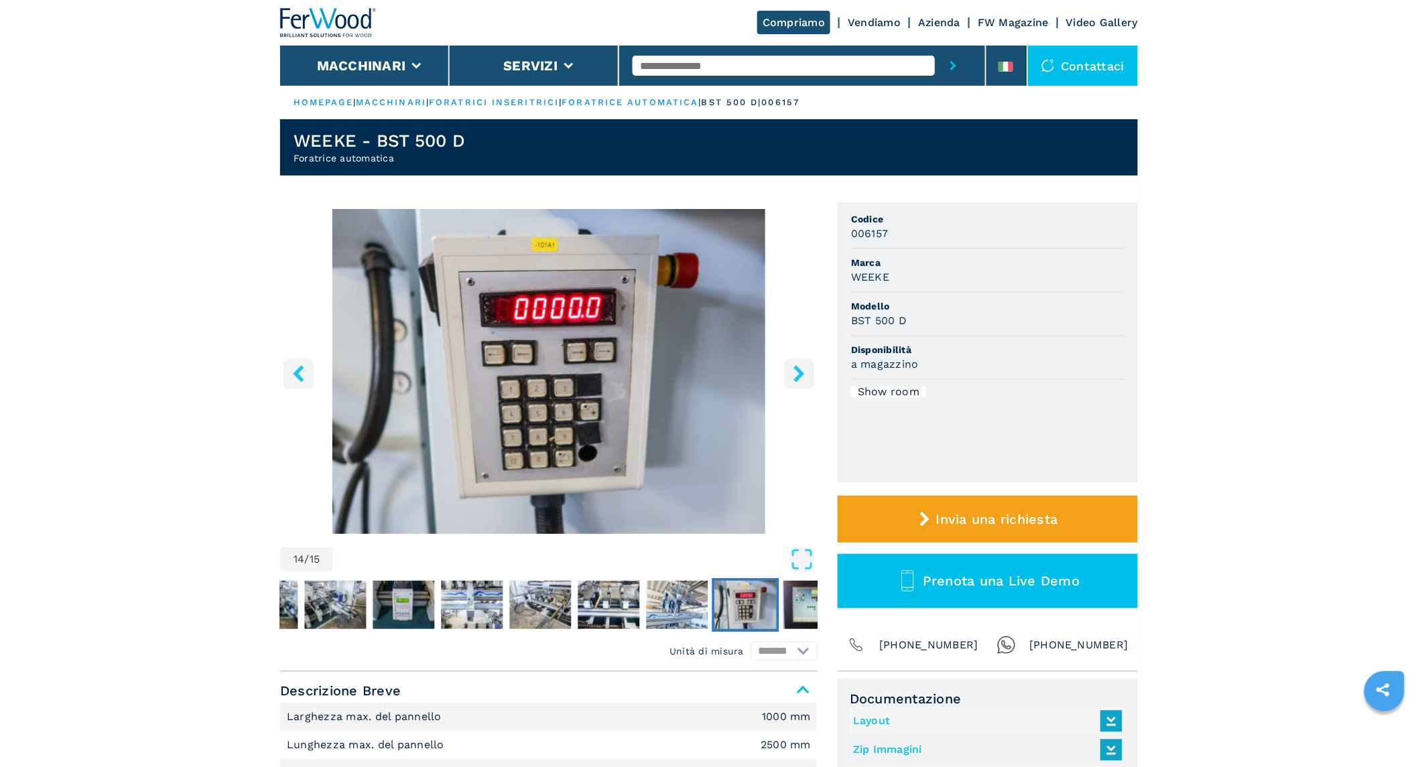
click at [289, 371] on button "left-button" at bounding box center [298, 373] width 30 height 30
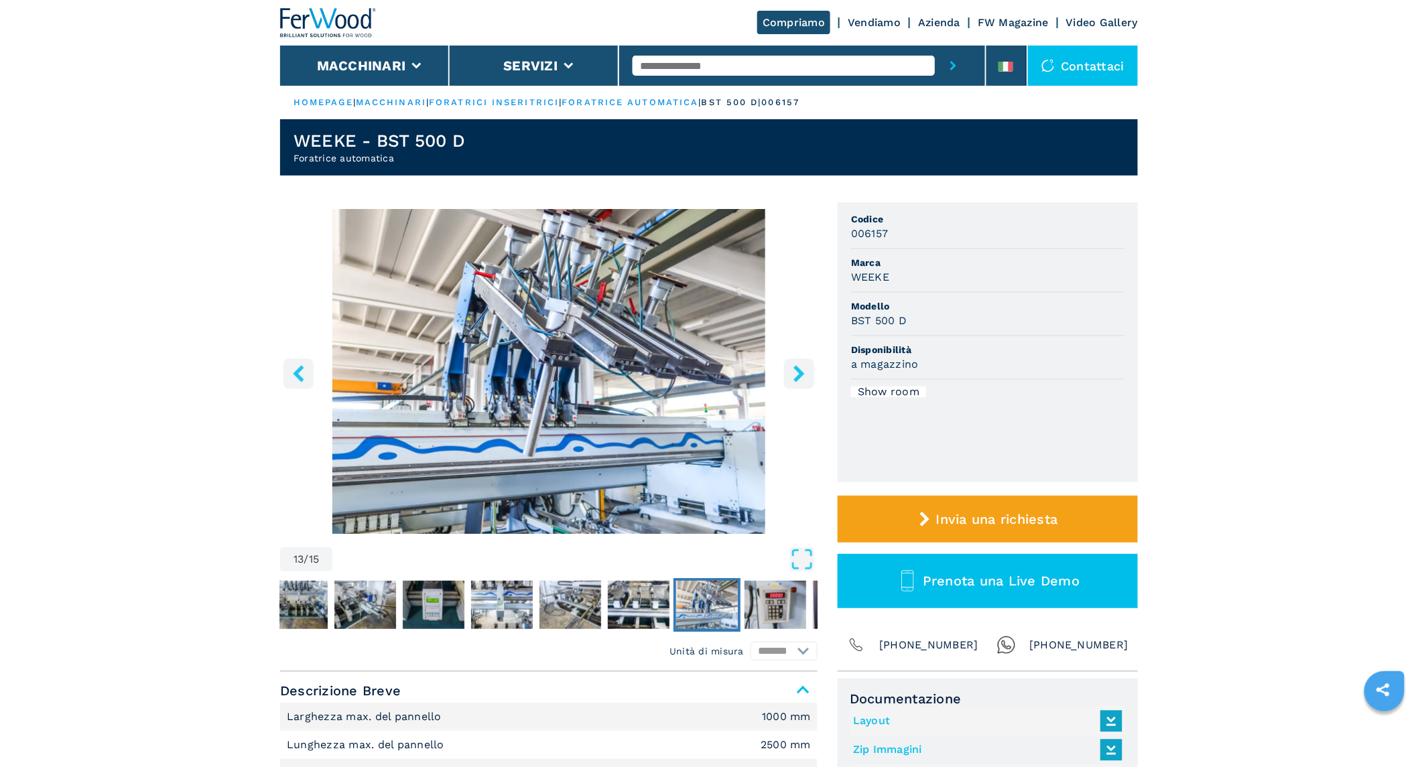
click at [297, 369] on icon "left-button" at bounding box center [298, 373] width 17 height 17
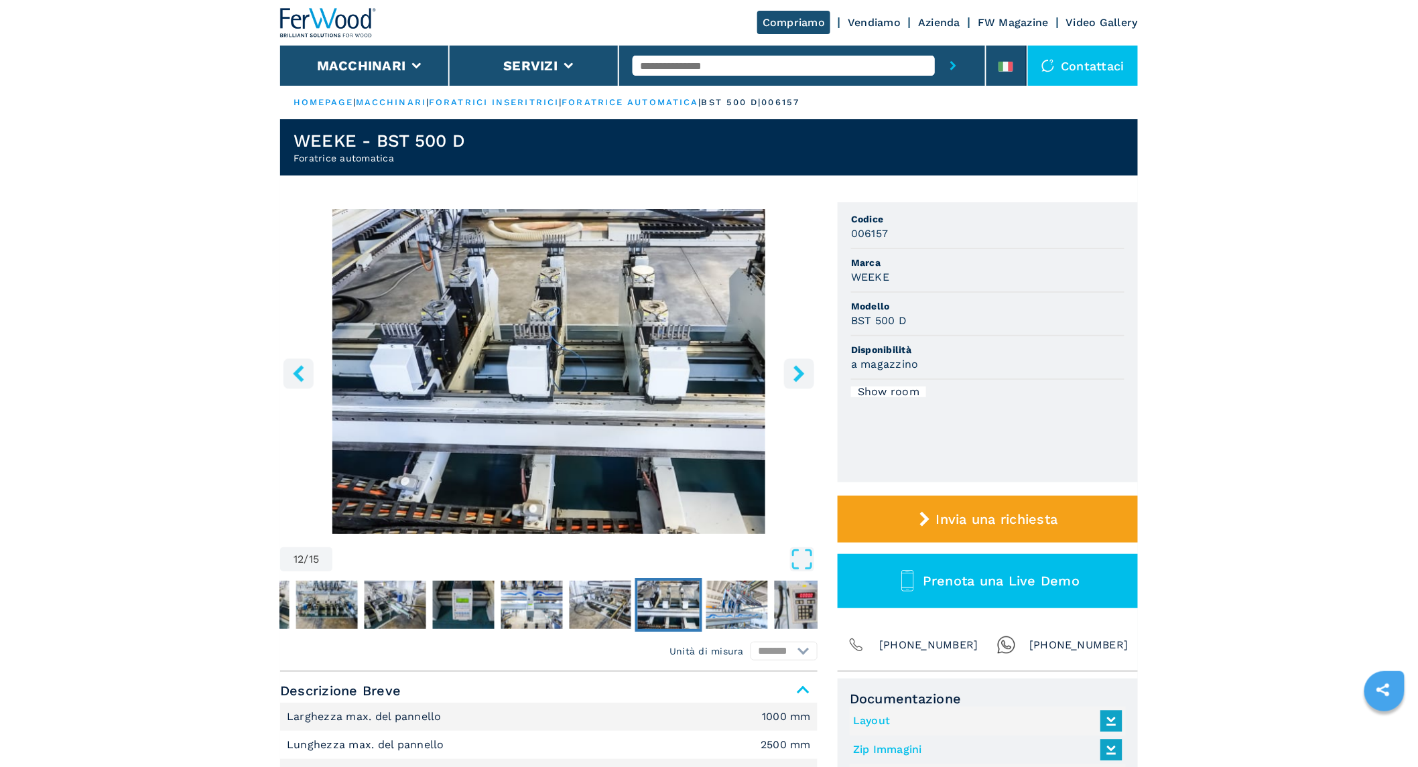
click at [298, 367] on icon "left-button" at bounding box center [298, 373] width 17 height 17
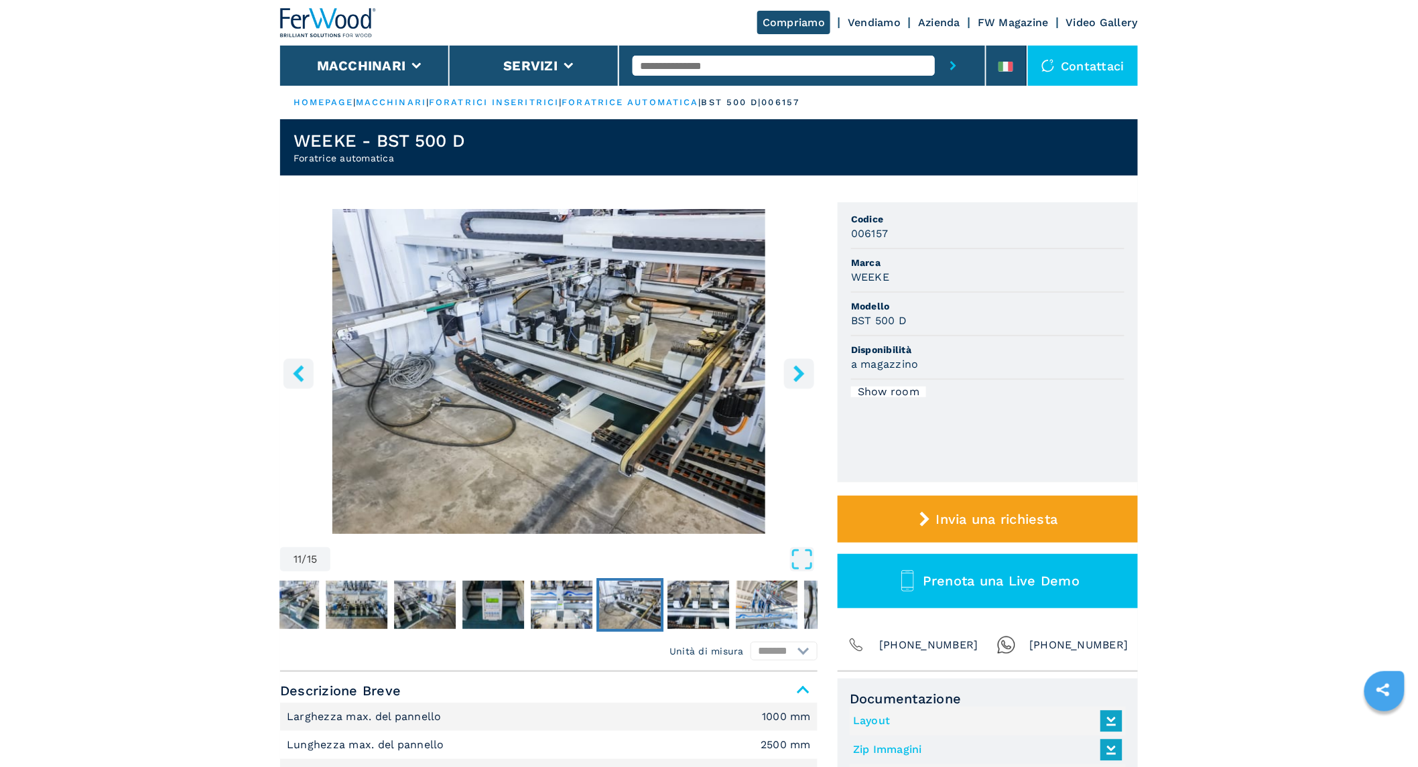
click at [300, 367] on icon "left-button" at bounding box center [298, 373] width 11 height 17
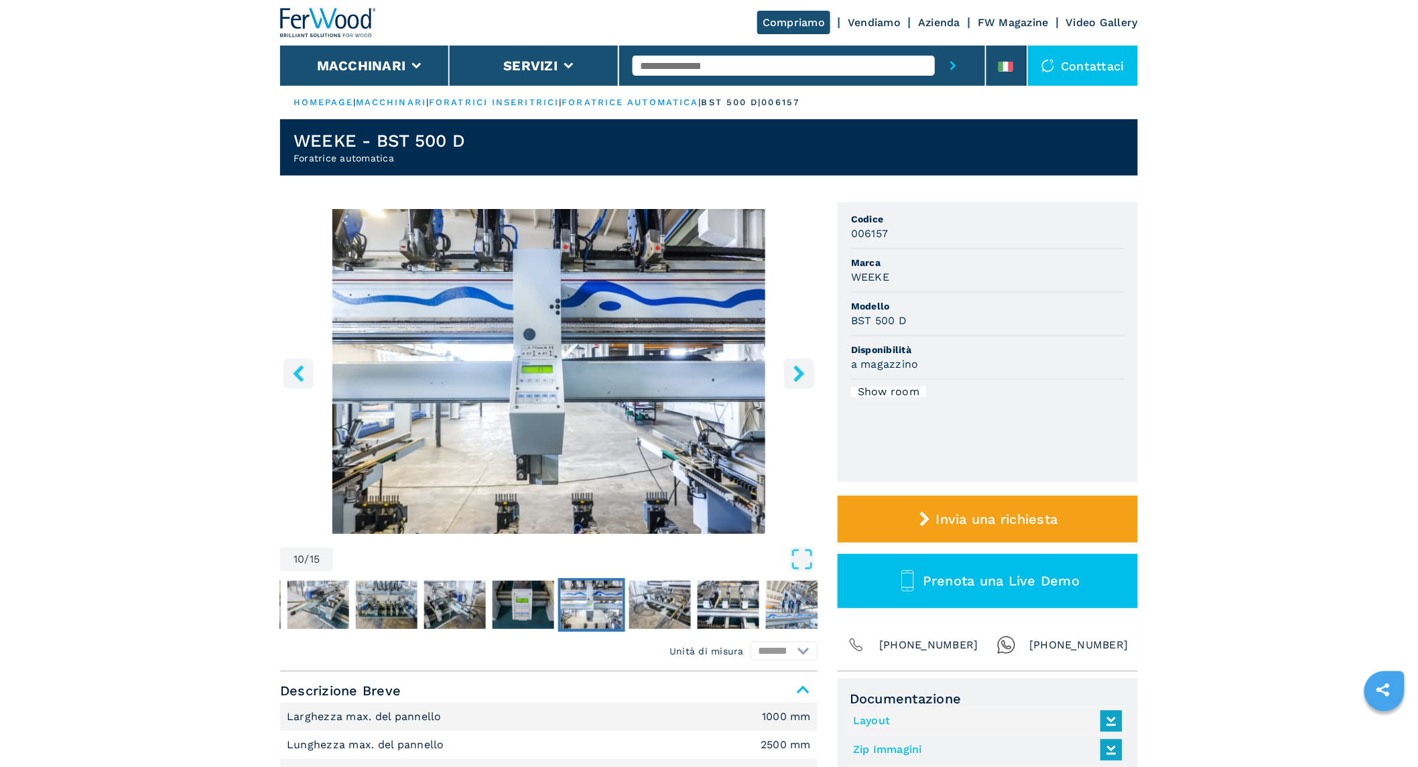
click at [300, 367] on icon "left-button" at bounding box center [298, 373] width 11 height 17
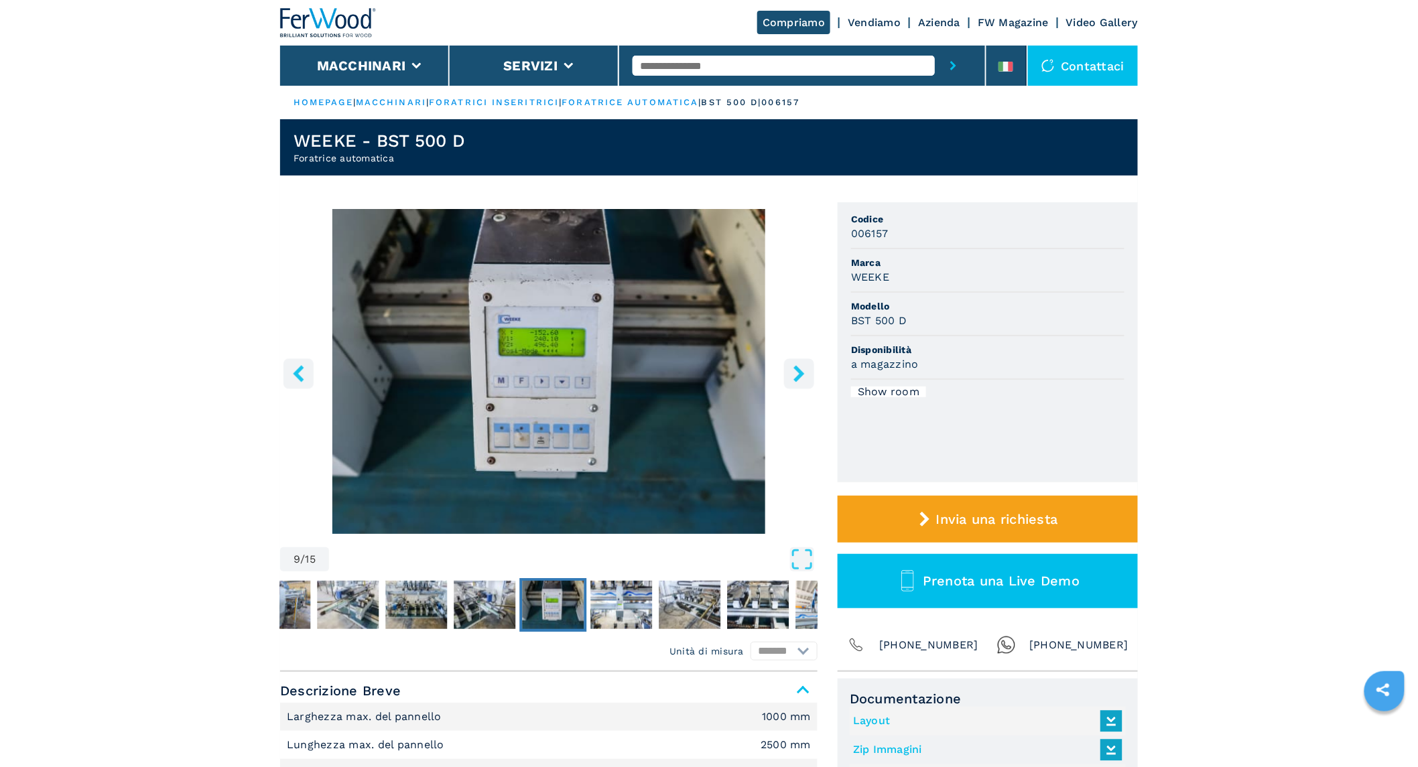
click at [300, 367] on icon "left-button" at bounding box center [298, 373] width 11 height 17
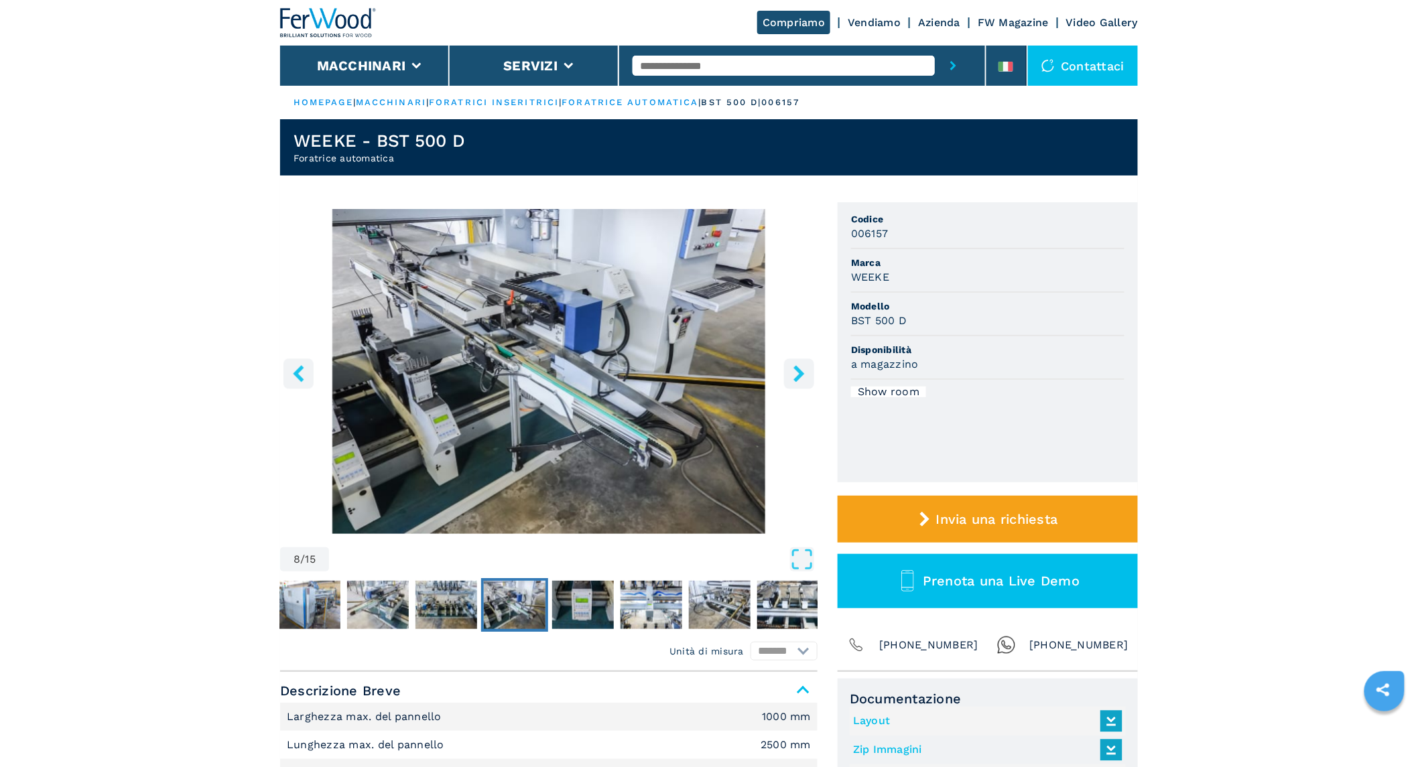
click at [300, 367] on icon "left-button" at bounding box center [298, 373] width 11 height 17
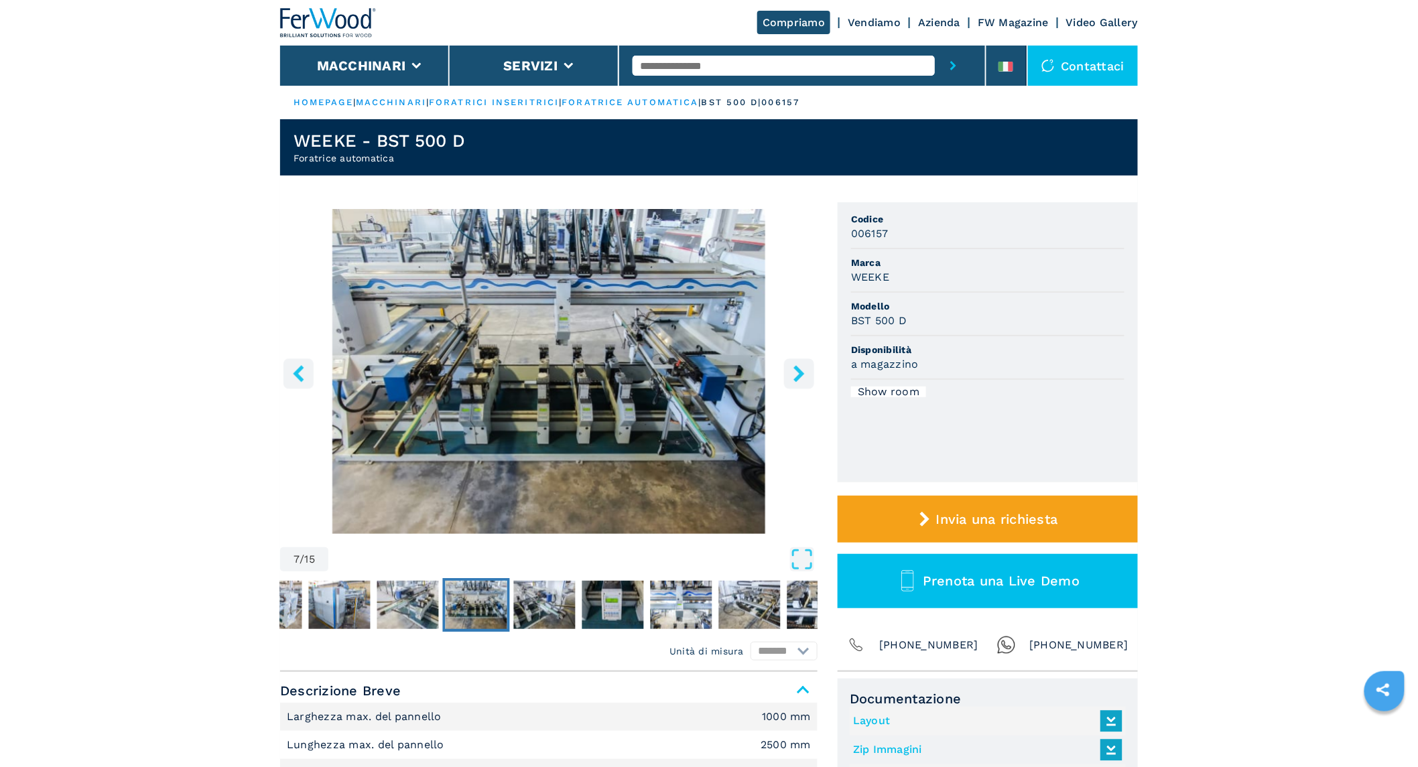
click at [694, 69] on input "text" at bounding box center [784, 66] width 302 height 20
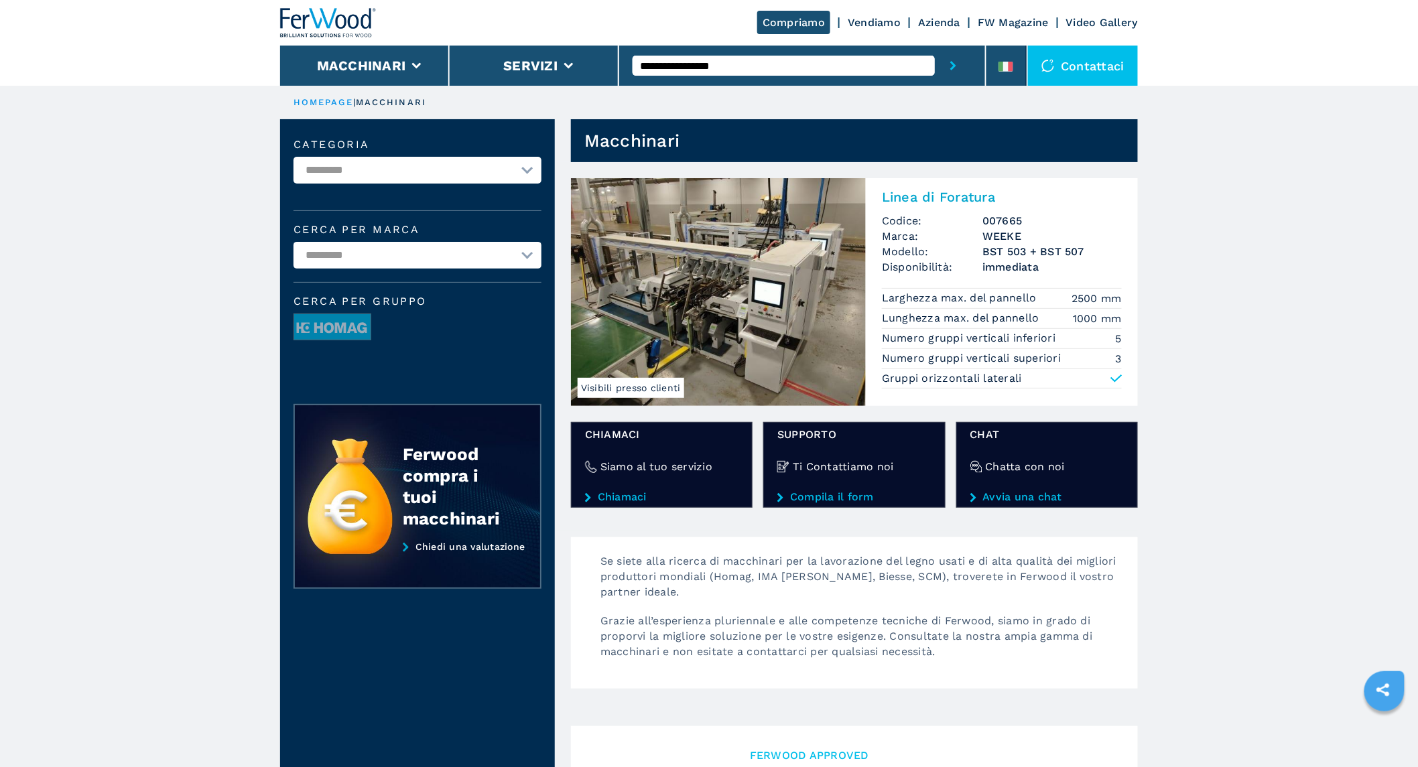
click at [708, 296] on img at bounding box center [718, 292] width 295 height 228
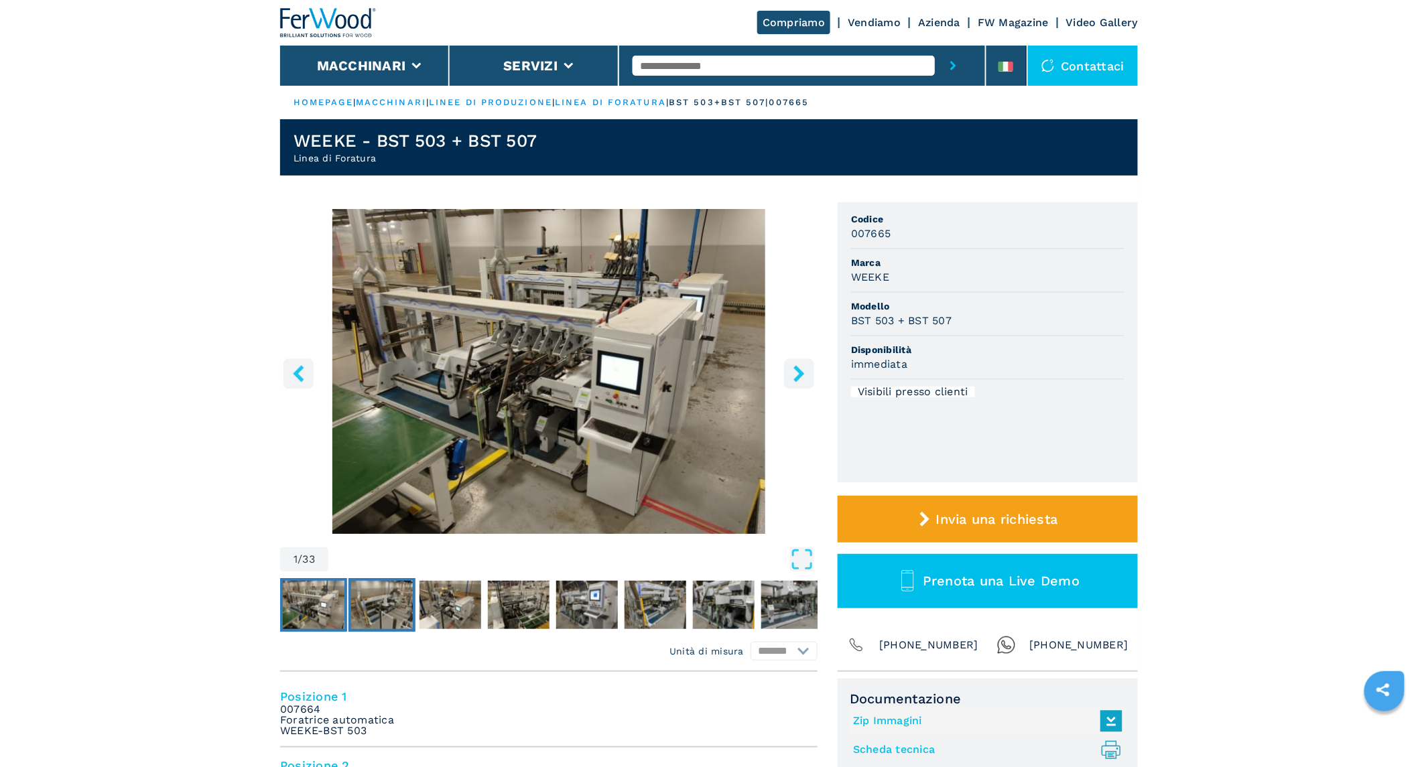
click at [360, 612] on img "Go to Slide 2" at bounding box center [382, 605] width 62 height 48
click at [804, 371] on icon "right-button" at bounding box center [799, 373] width 17 height 17
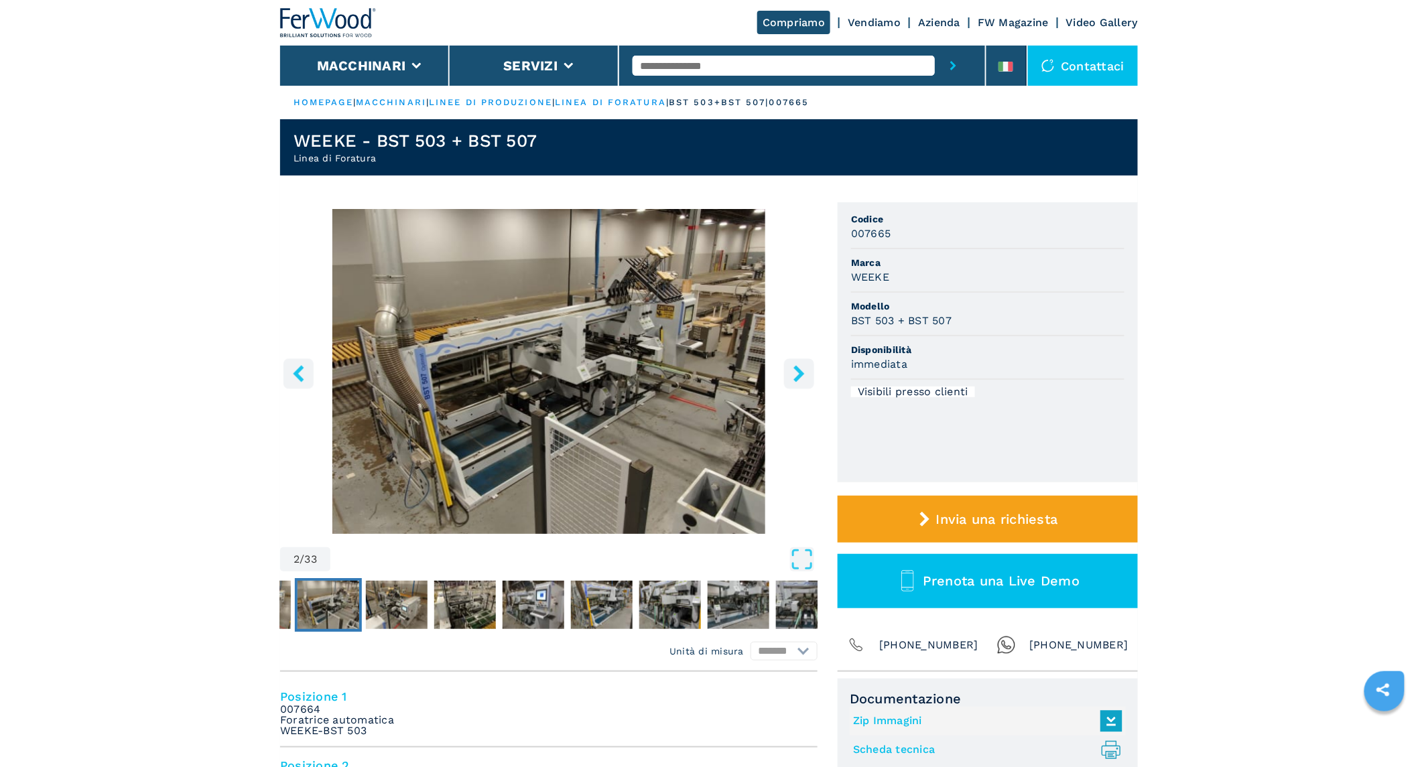
click at [802, 371] on icon "right-button" at bounding box center [799, 373] width 17 height 17
click at [799, 373] on icon "right-button" at bounding box center [799, 373] width 17 height 17
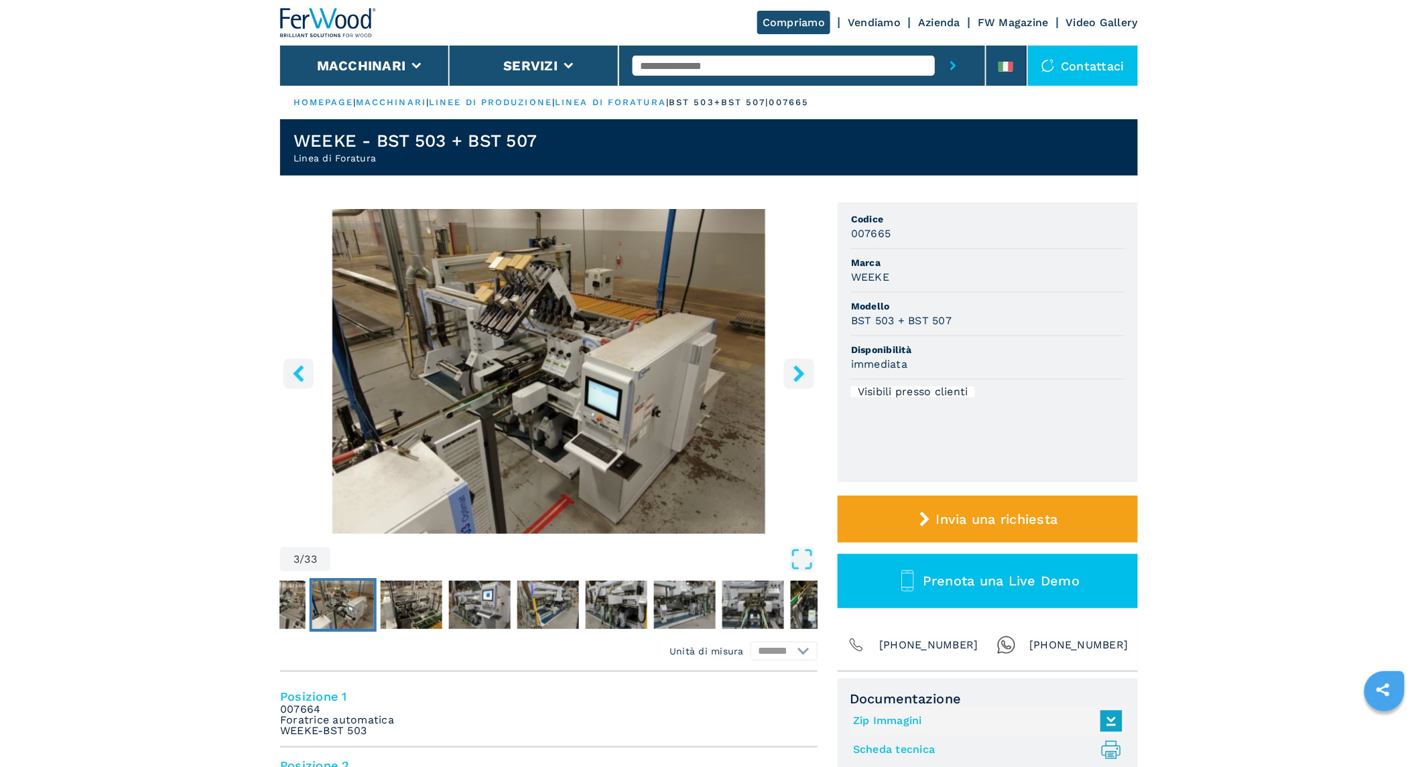
click at [799, 373] on icon "right-button" at bounding box center [799, 373] width 17 height 17
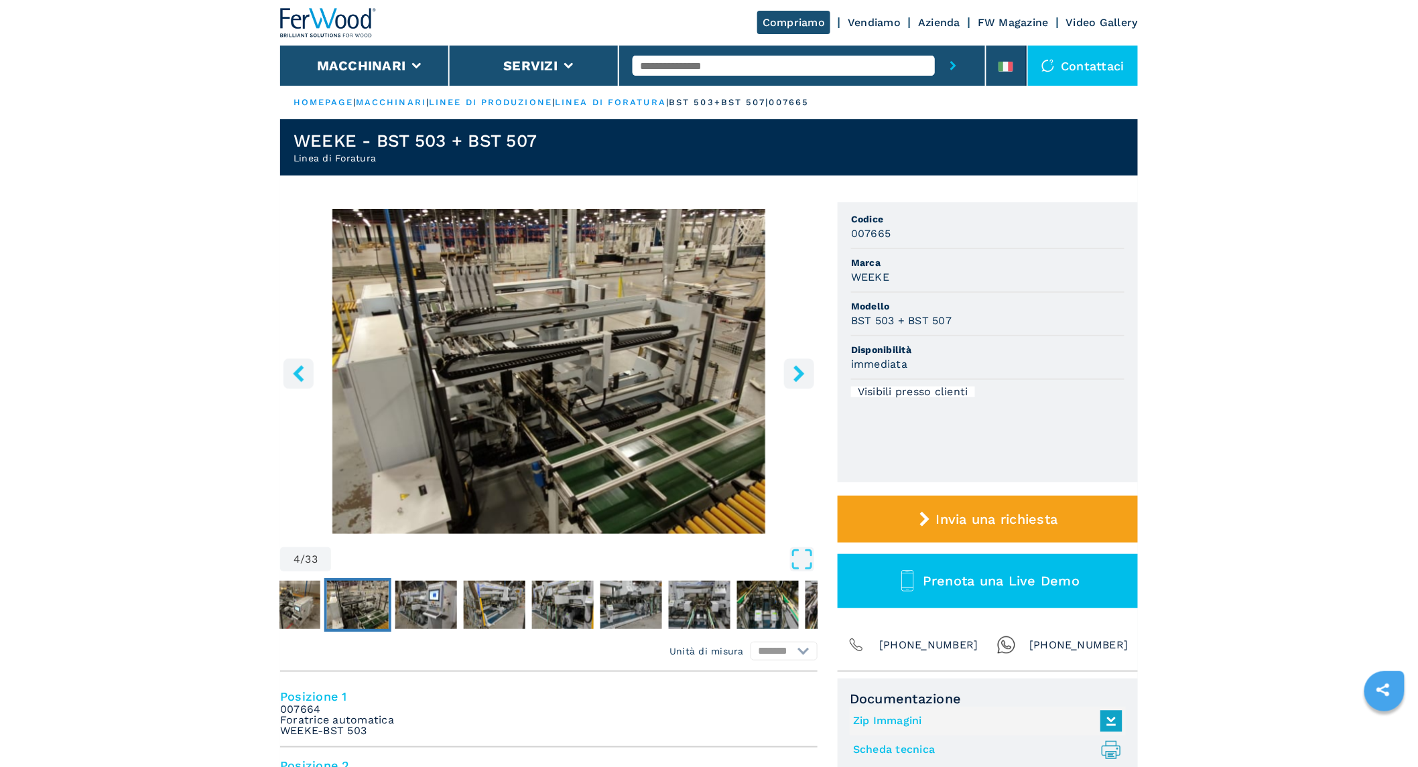
click at [799, 373] on icon "right-button" at bounding box center [799, 373] width 17 height 17
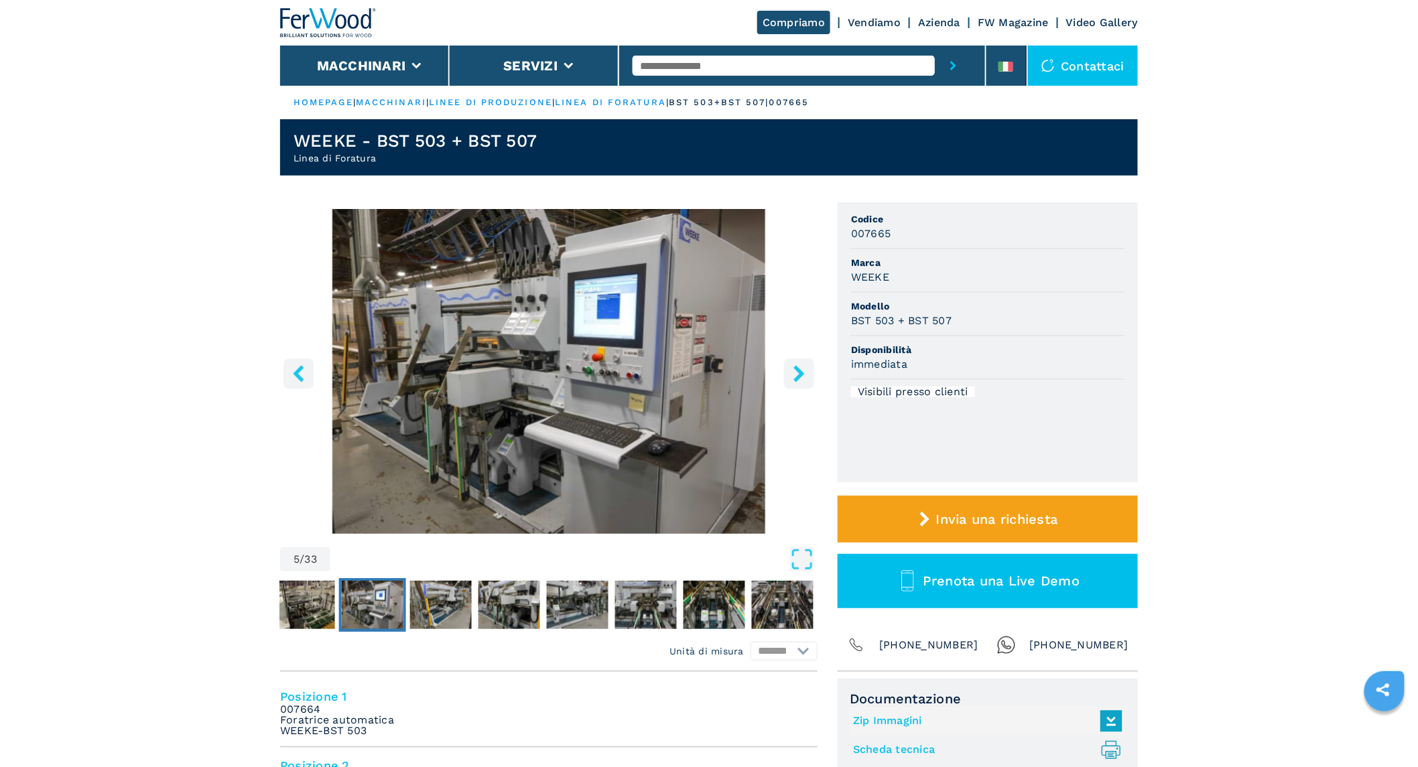
click at [799, 373] on icon "right-button" at bounding box center [799, 373] width 17 height 17
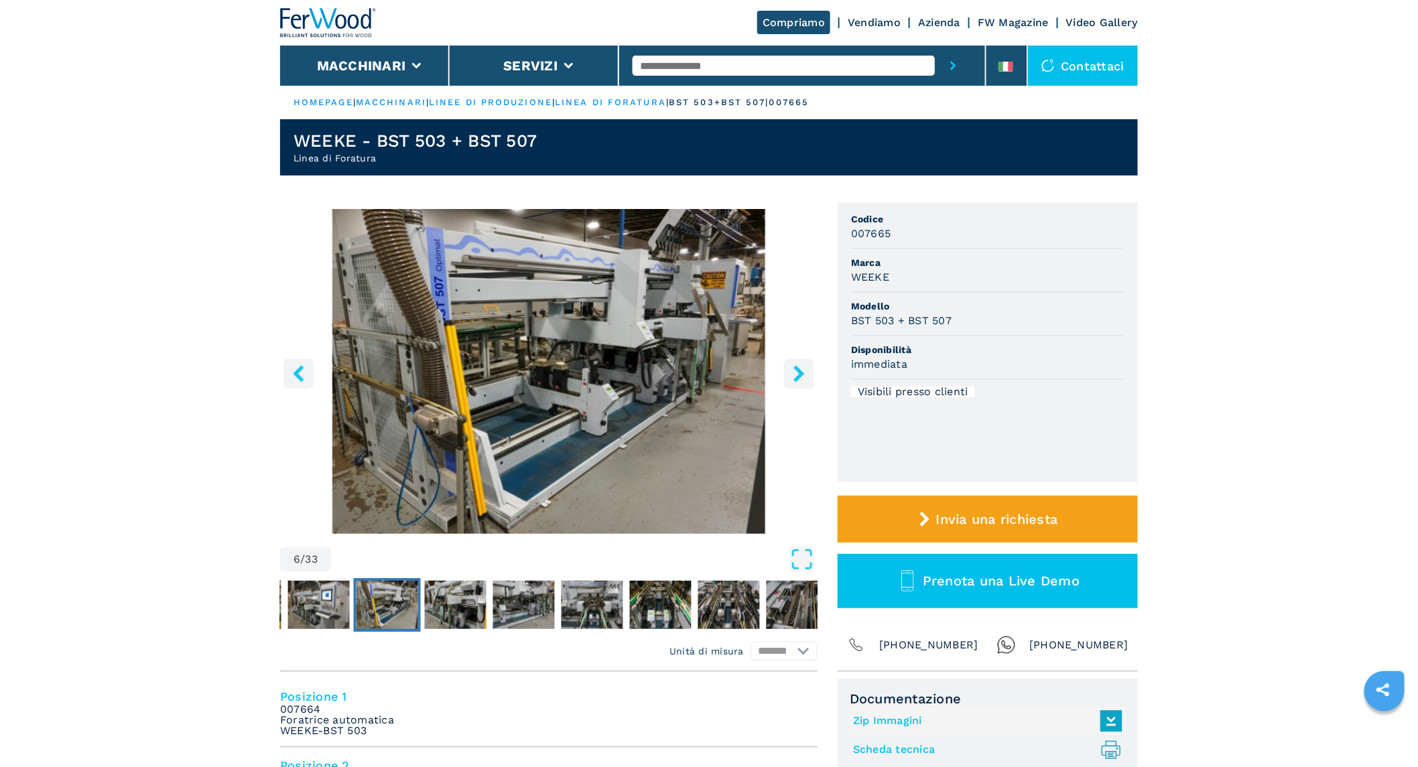
click at [799, 373] on icon "right-button" at bounding box center [799, 373] width 17 height 17
